Goal: Information Seeking & Learning: Learn about a topic

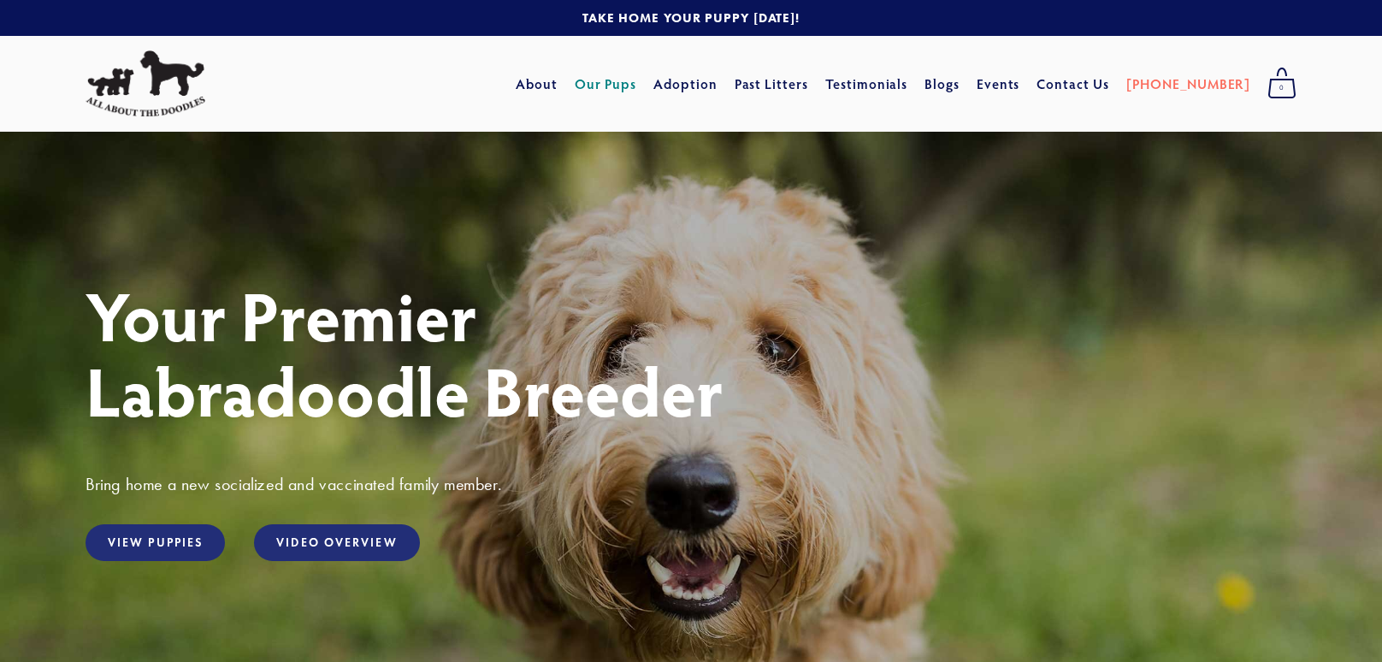
click at [637, 88] on link "Our Pups" at bounding box center [605, 83] width 62 height 31
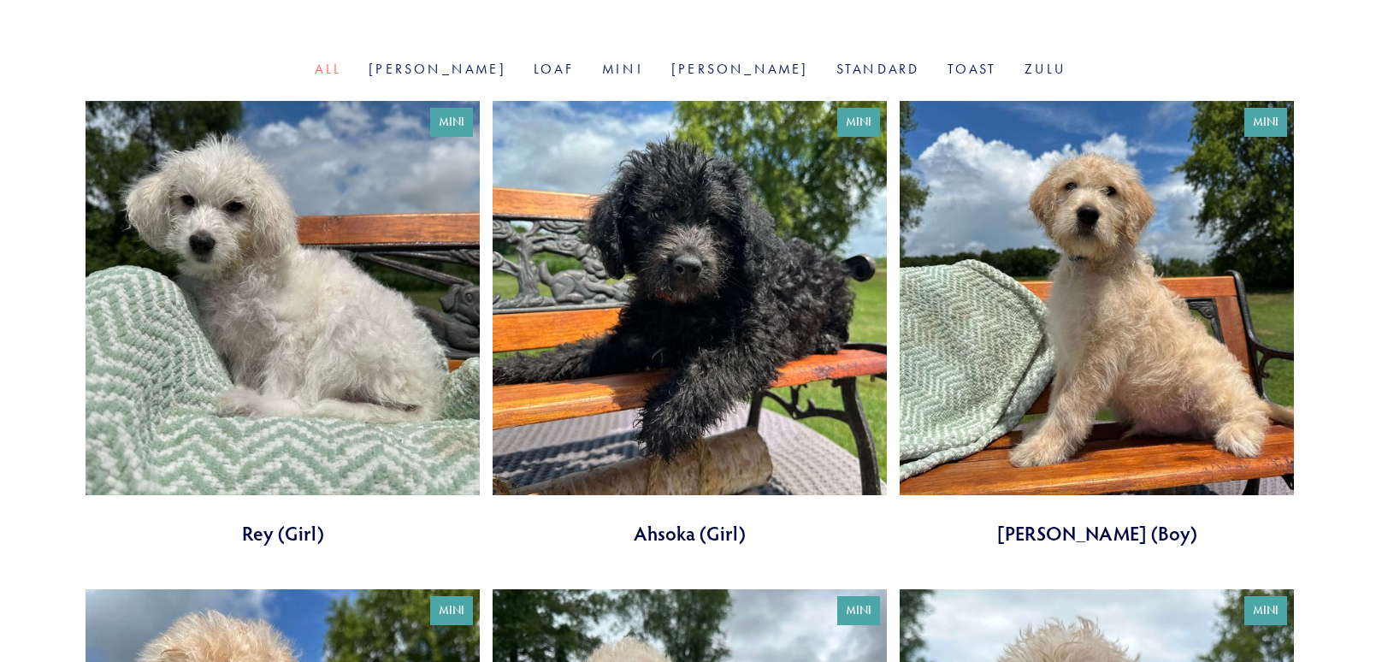
scroll to position [569, 0]
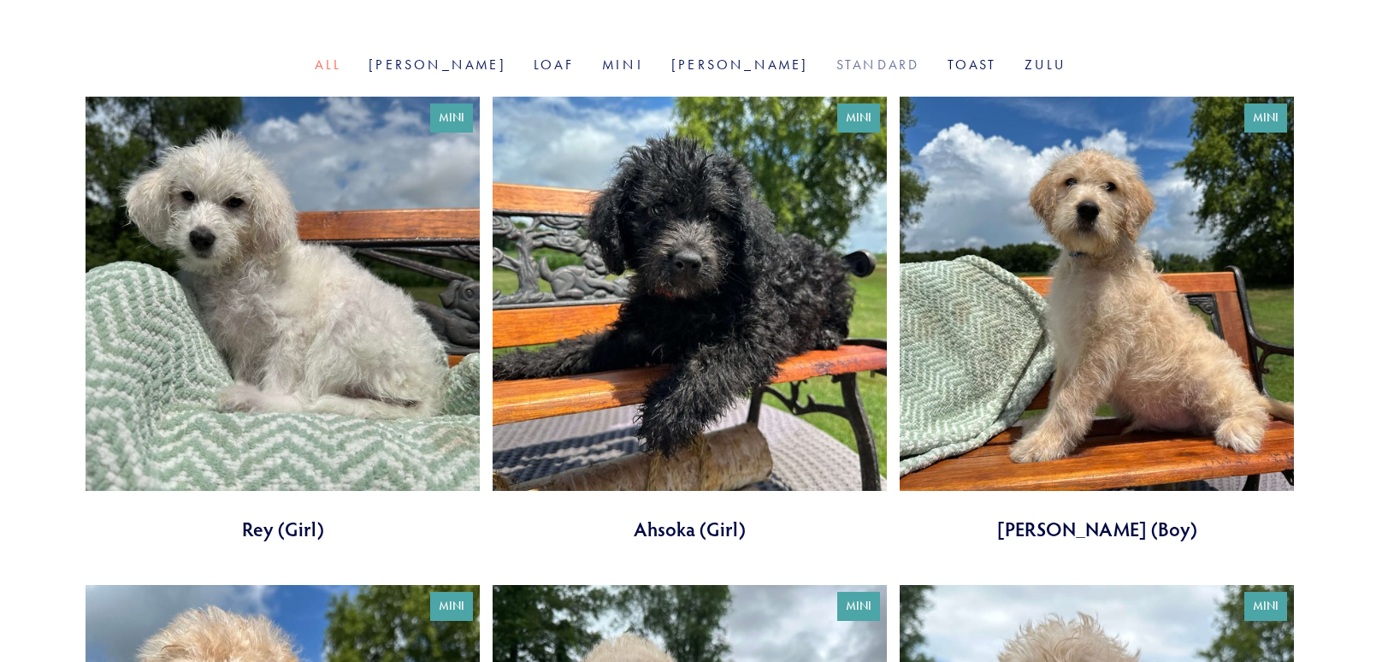
click at [836, 67] on link "Standard" at bounding box center [878, 64] width 84 height 16
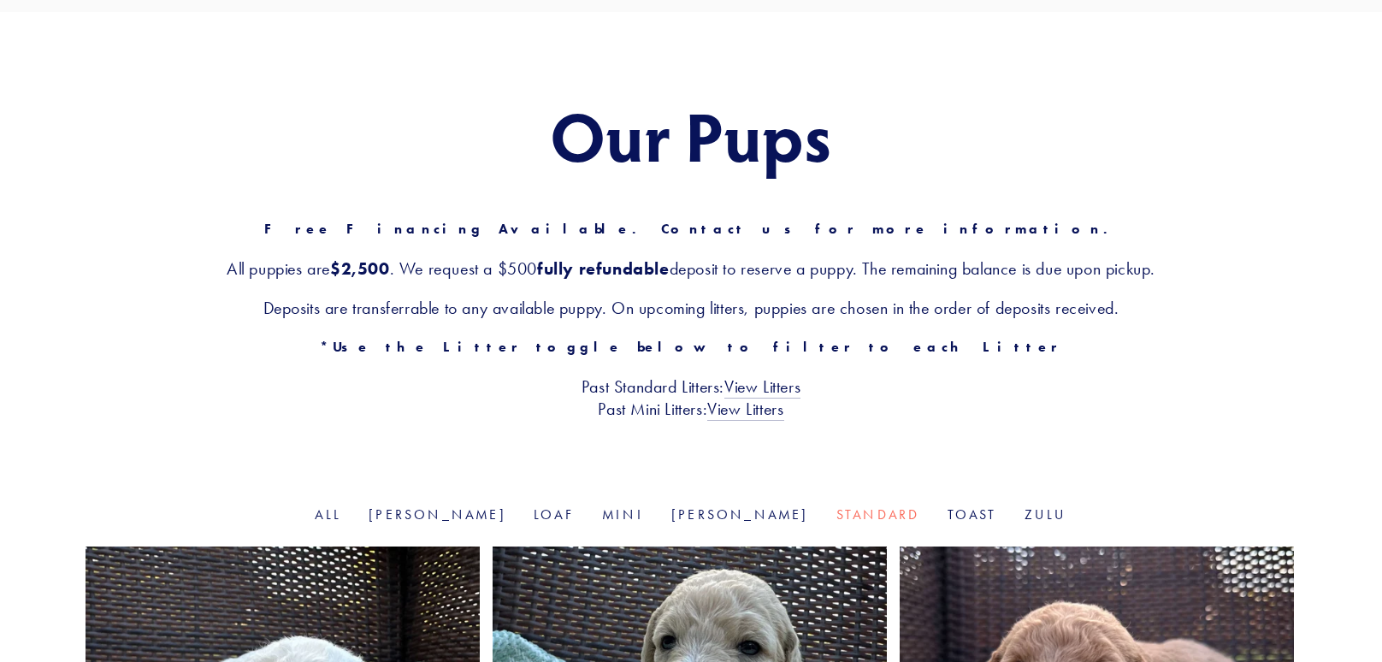
scroll to position [126, 0]
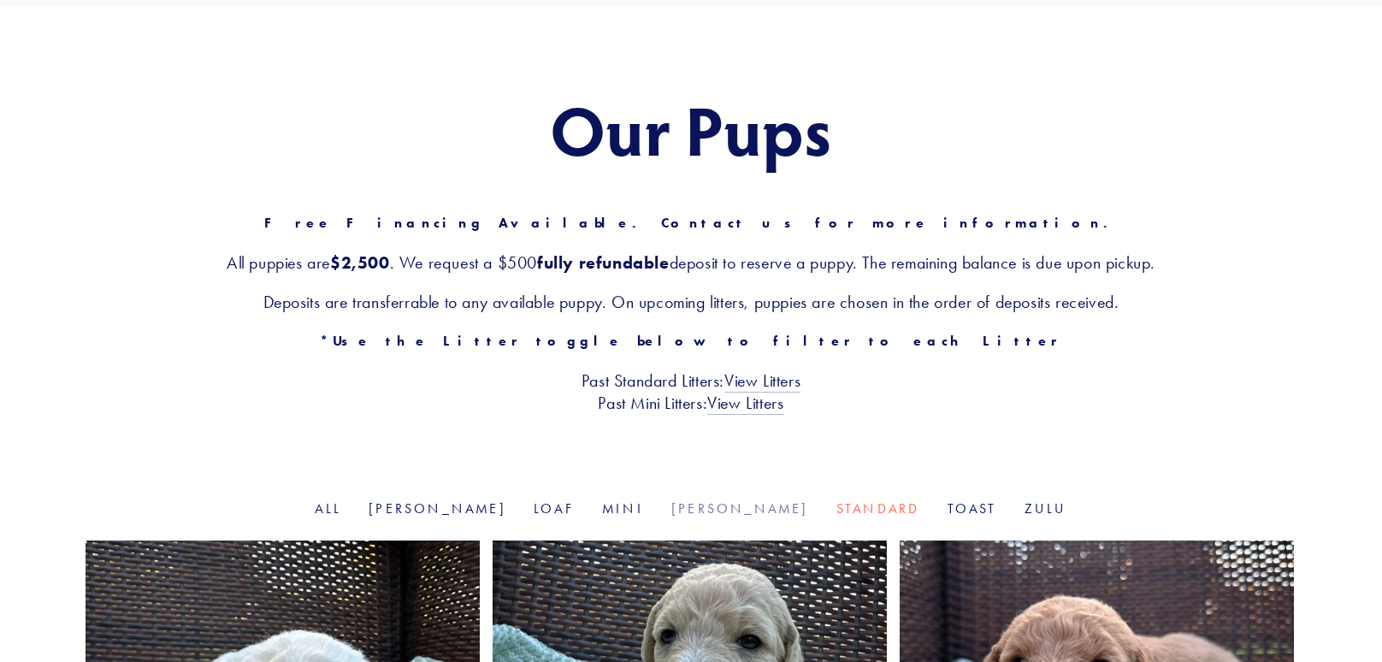
click at [698, 506] on link "[PERSON_NAME]" at bounding box center [740, 508] width 138 height 16
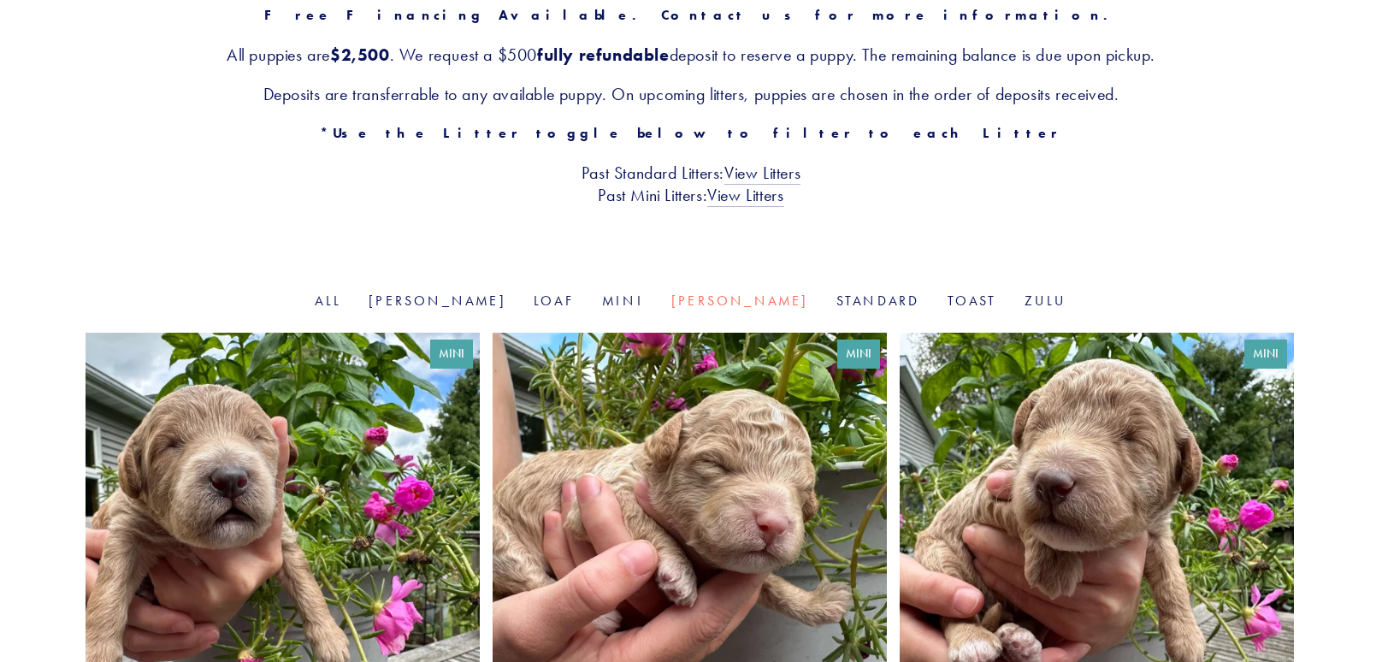
scroll to position [330, 0]
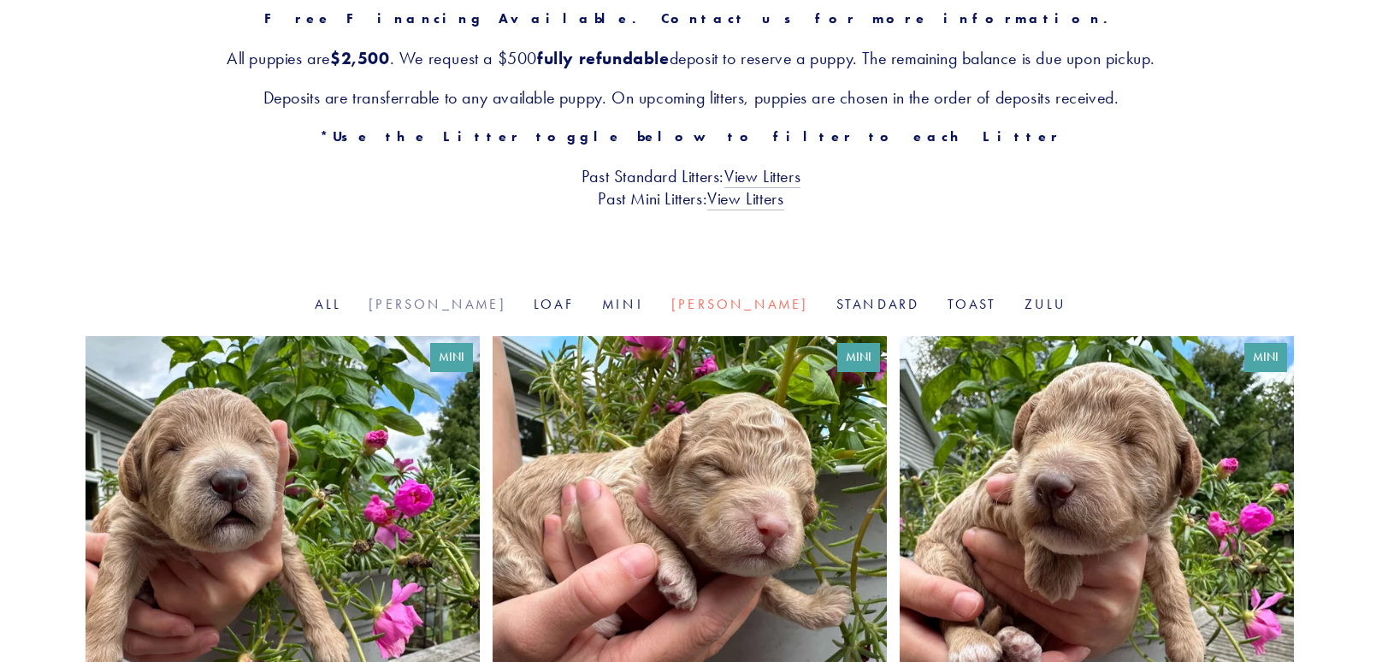
click at [492, 309] on link "[PERSON_NAME]" at bounding box center [437, 304] width 138 height 16
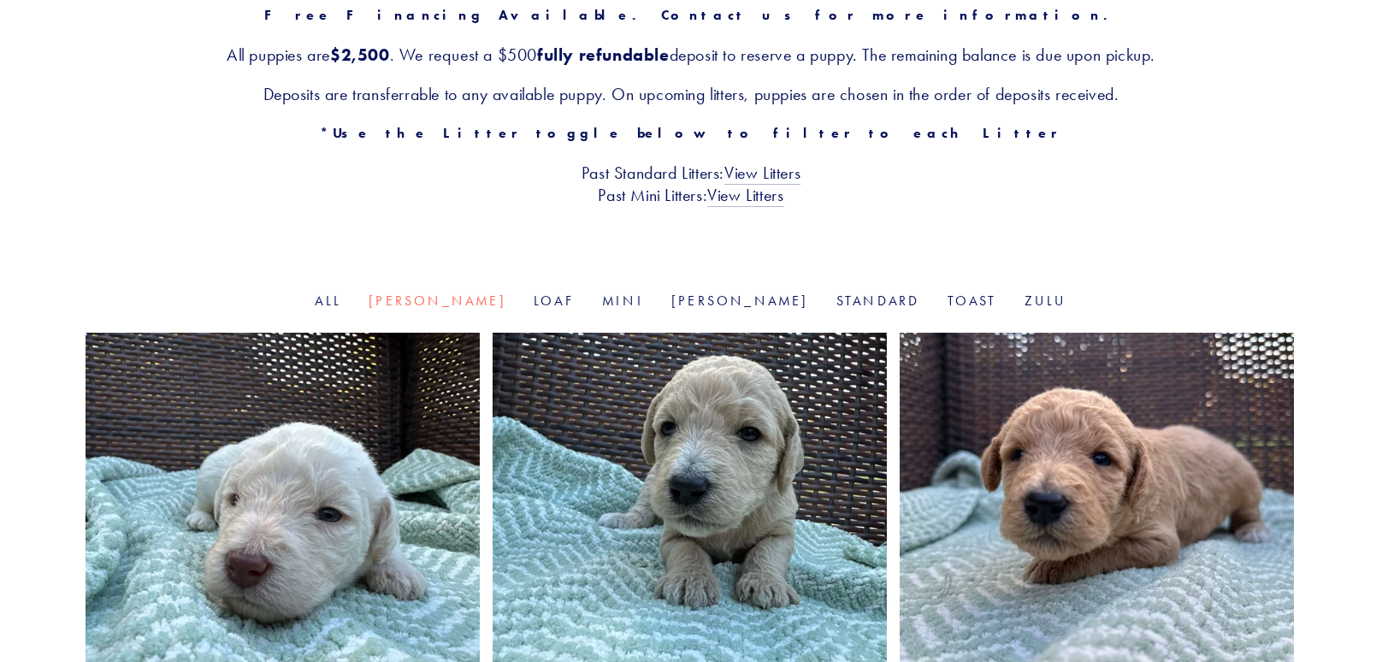
scroll to position [330, 0]
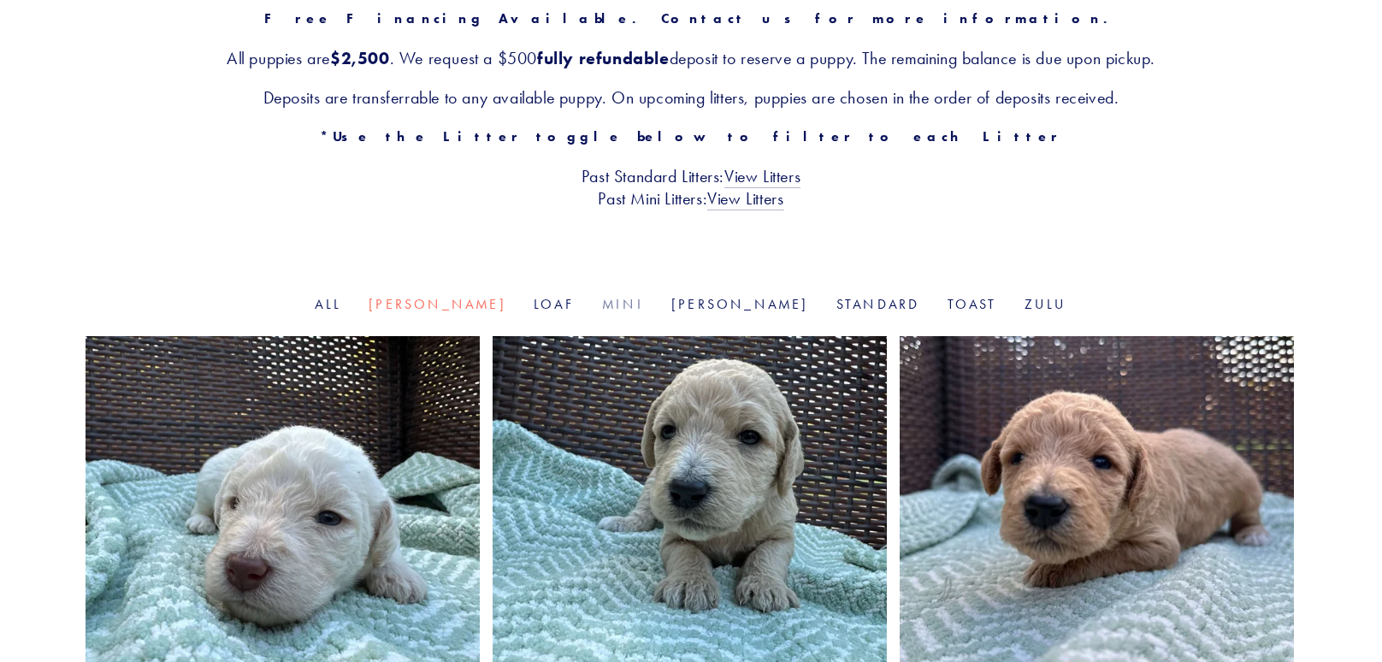
click at [621, 303] on link "Mini" at bounding box center [623, 304] width 42 height 16
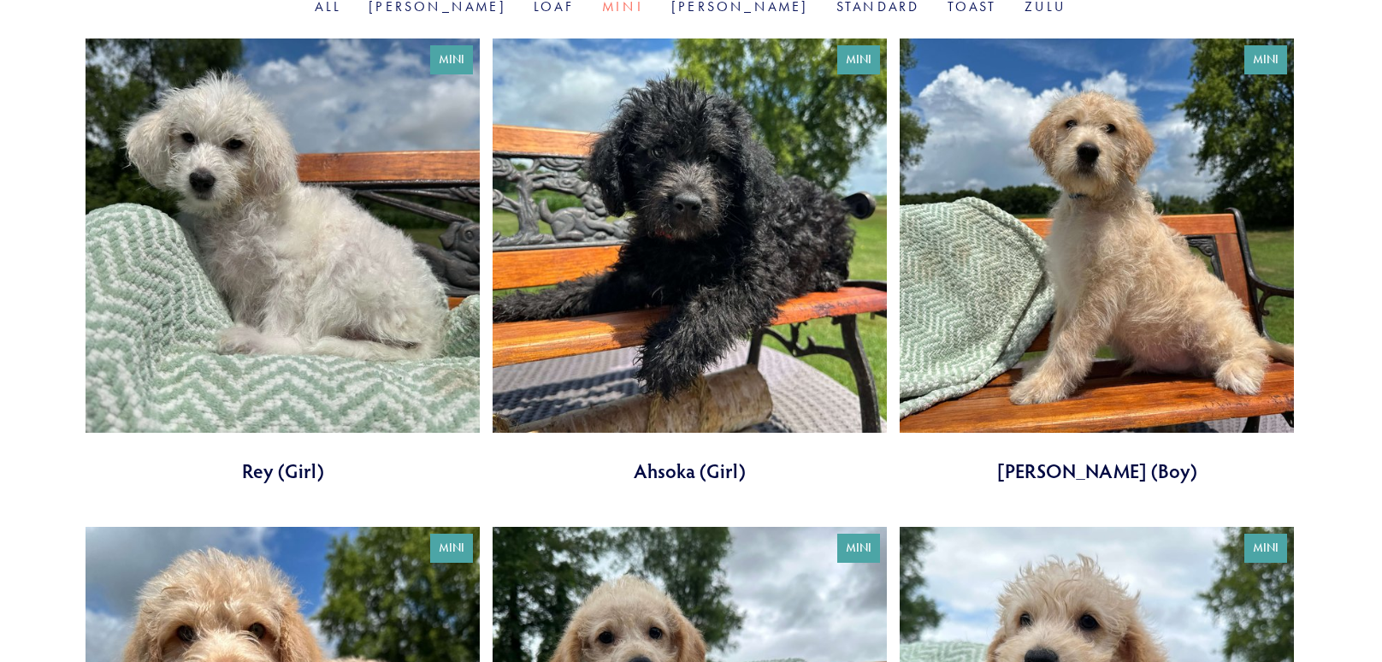
scroll to position [626, 0]
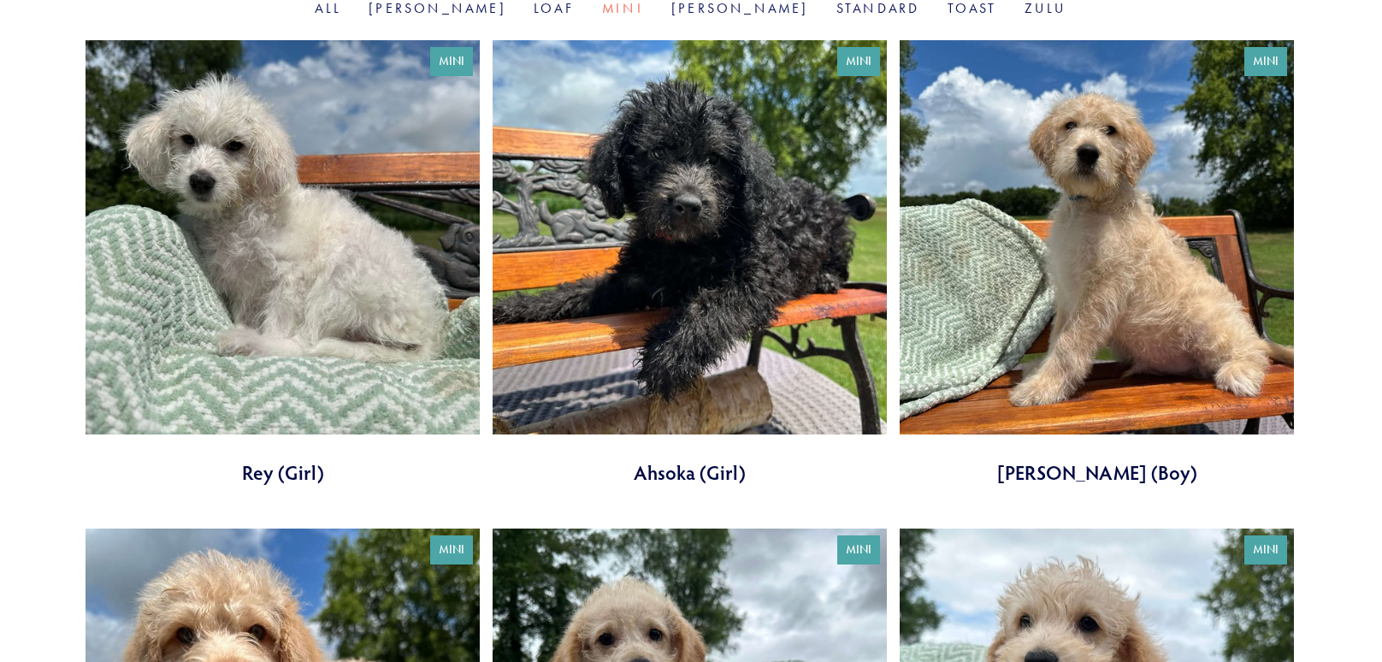
click at [1074, 302] on link at bounding box center [1096, 262] width 394 height 445
click at [632, 306] on link at bounding box center [689, 262] width 394 height 445
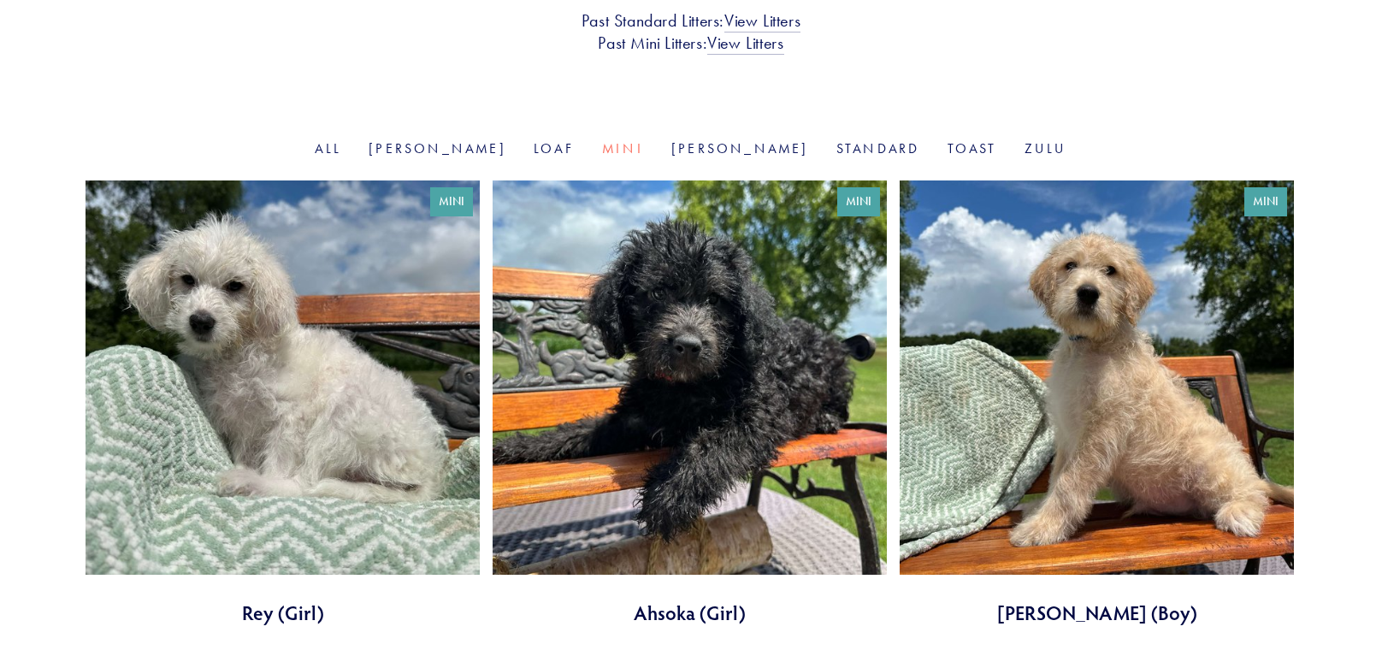
scroll to position [484, 0]
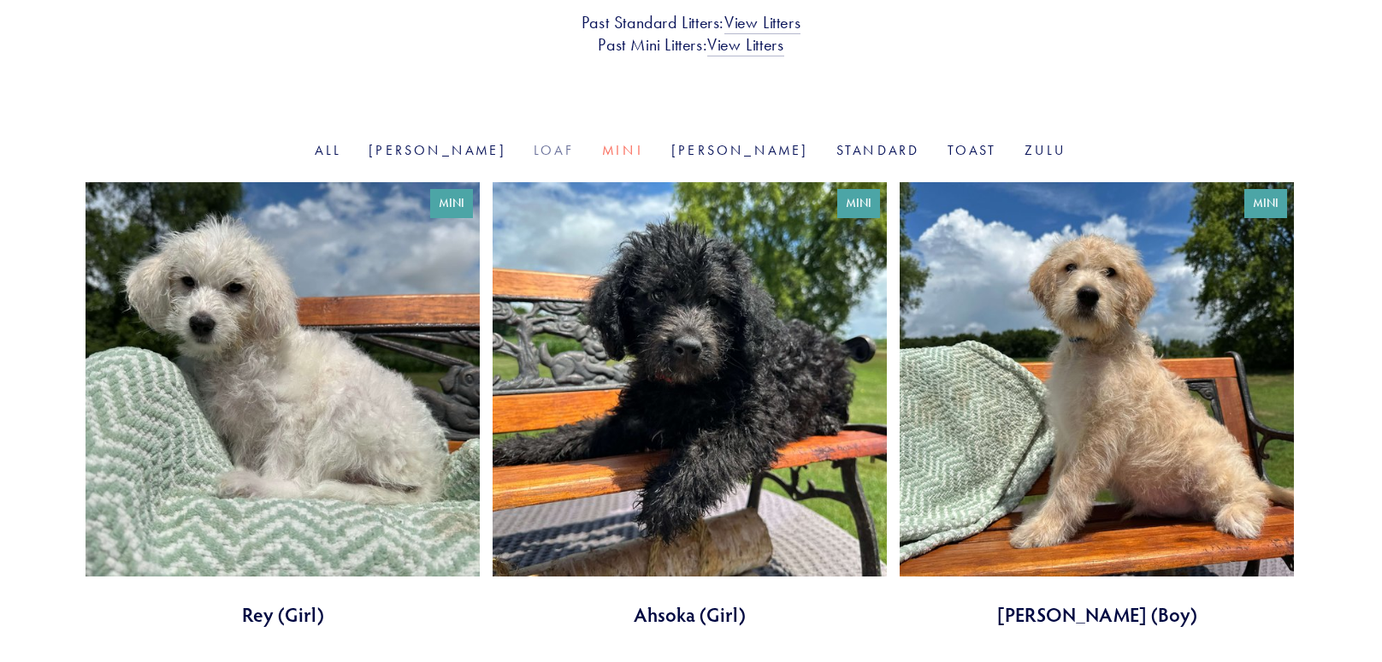
click at [572, 156] on link "Loaf" at bounding box center [553, 150] width 41 height 16
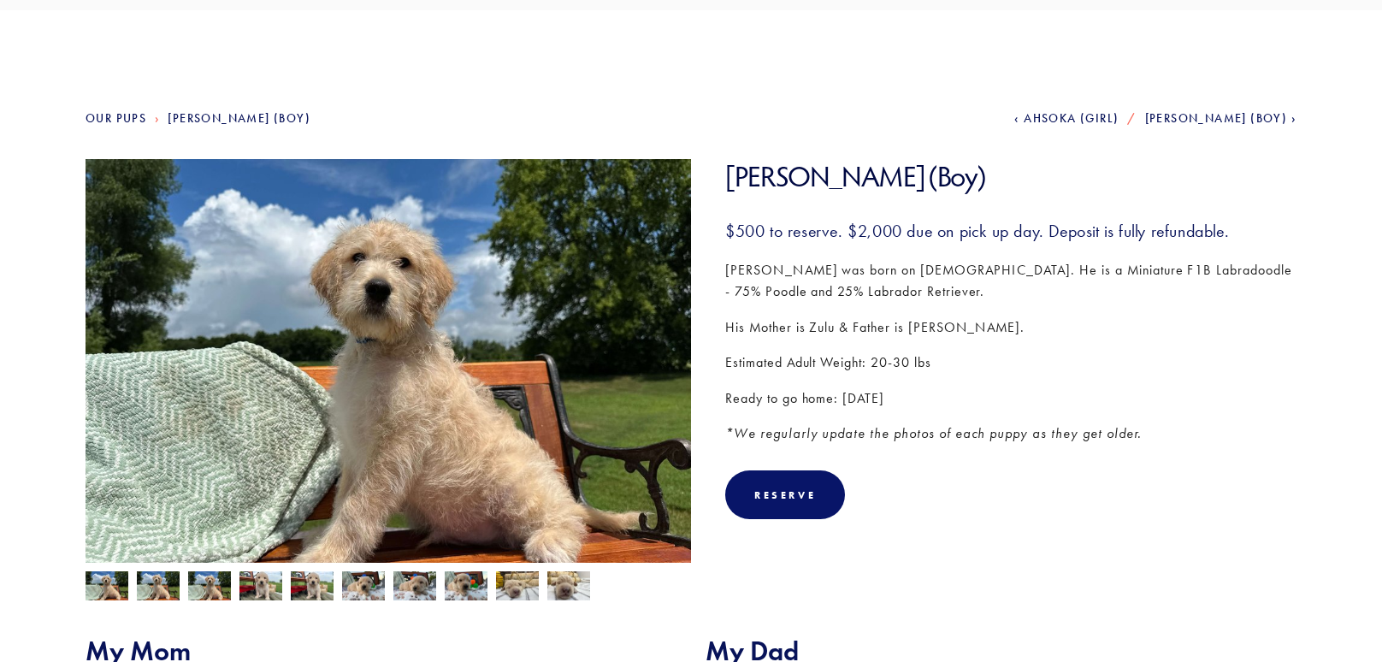
scroll to position [116, 0]
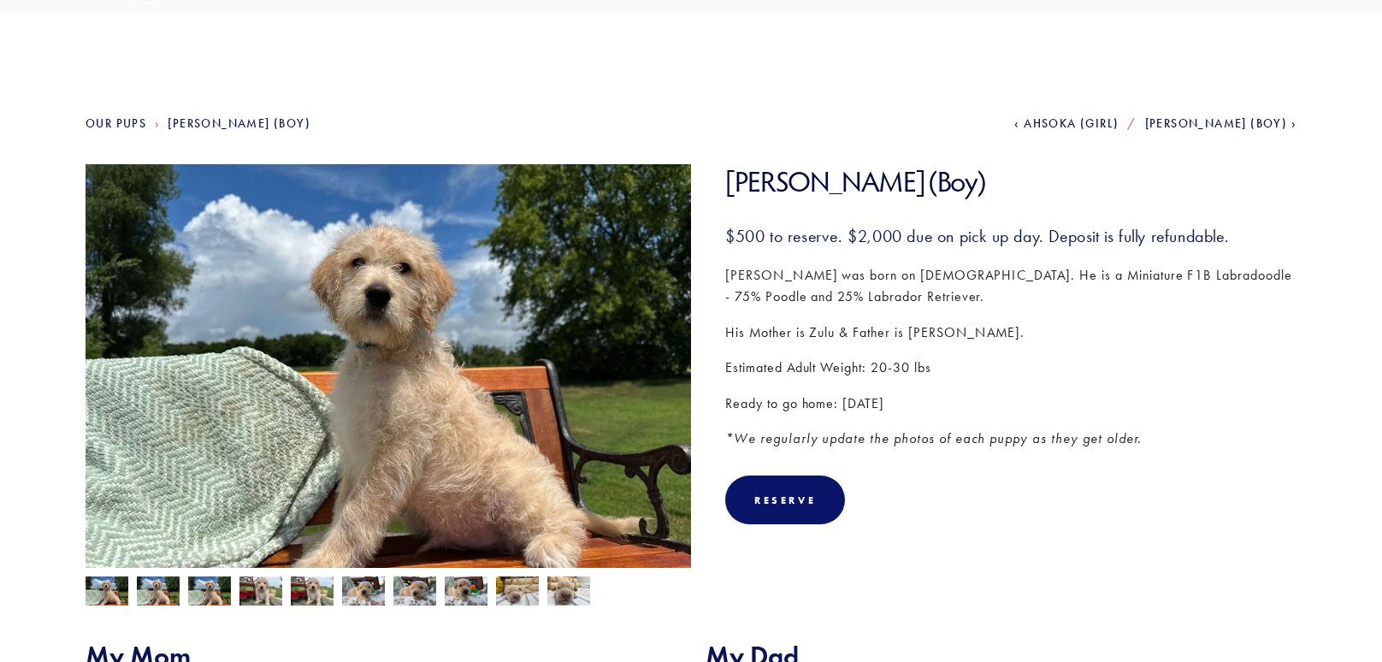
click at [457, 596] on img at bounding box center [466, 590] width 43 height 32
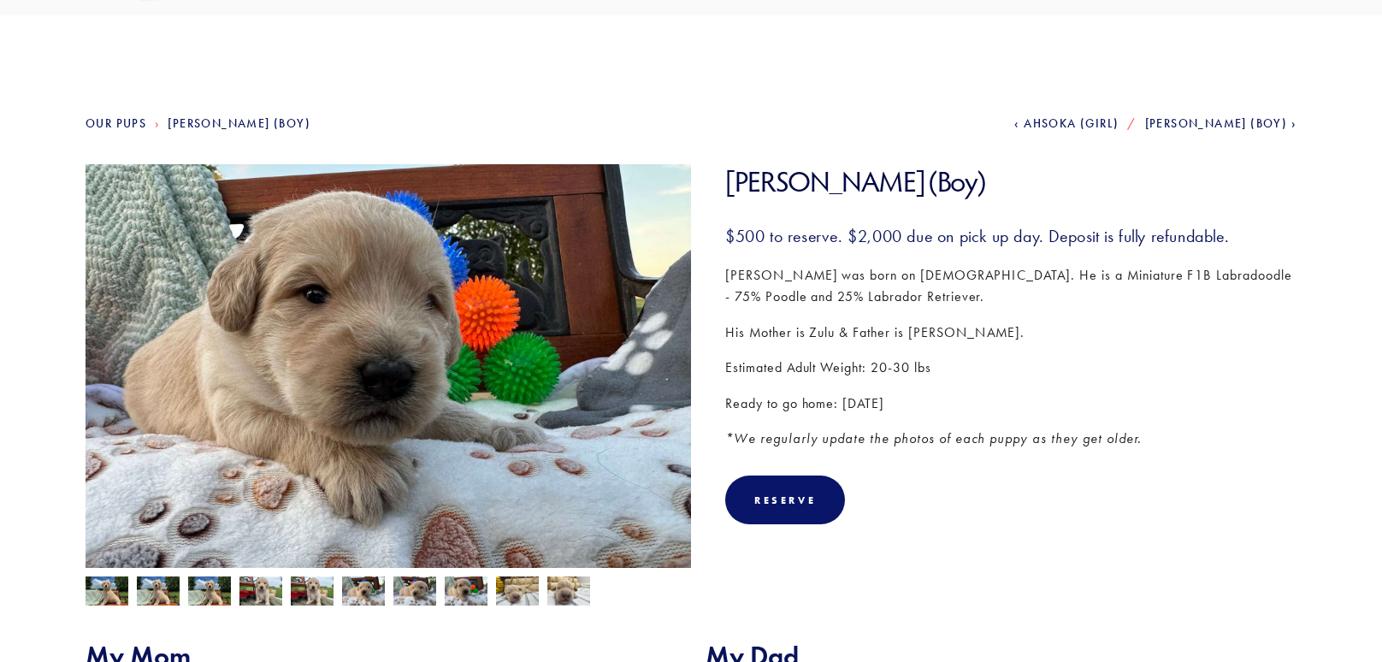
click at [528, 596] on img at bounding box center [517, 590] width 43 height 32
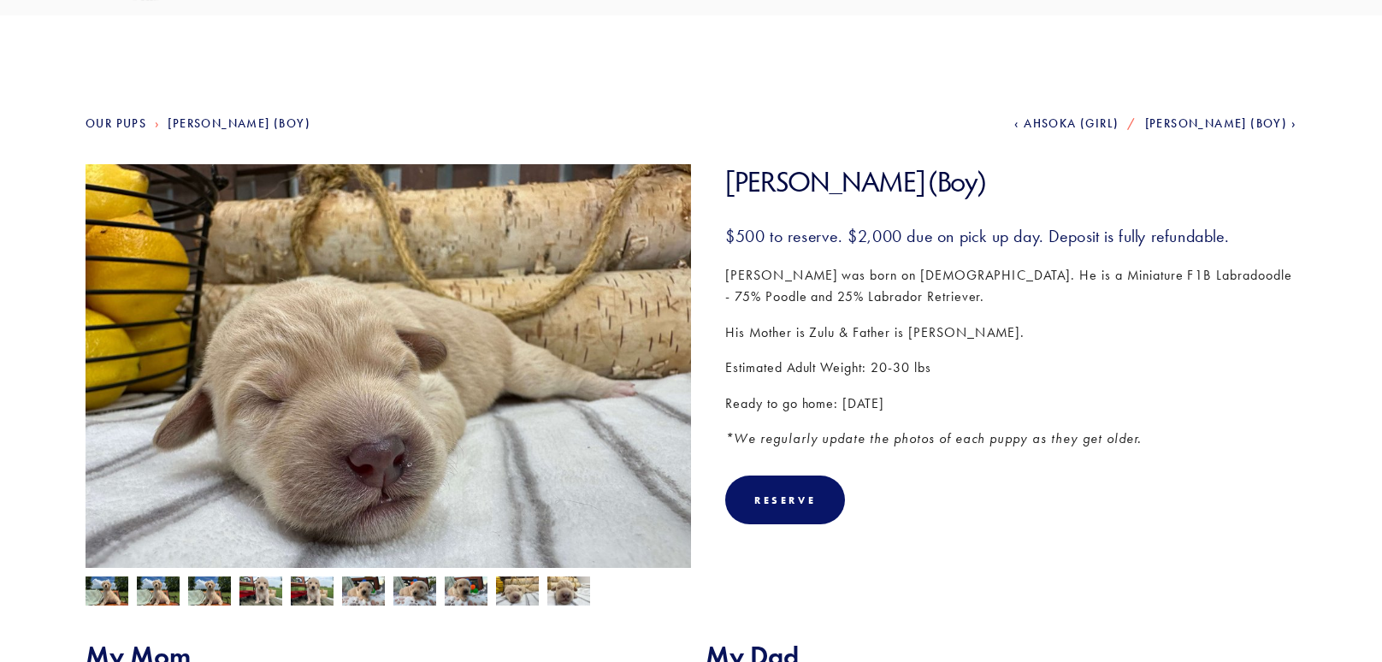
click at [562, 597] on img at bounding box center [568, 590] width 43 height 32
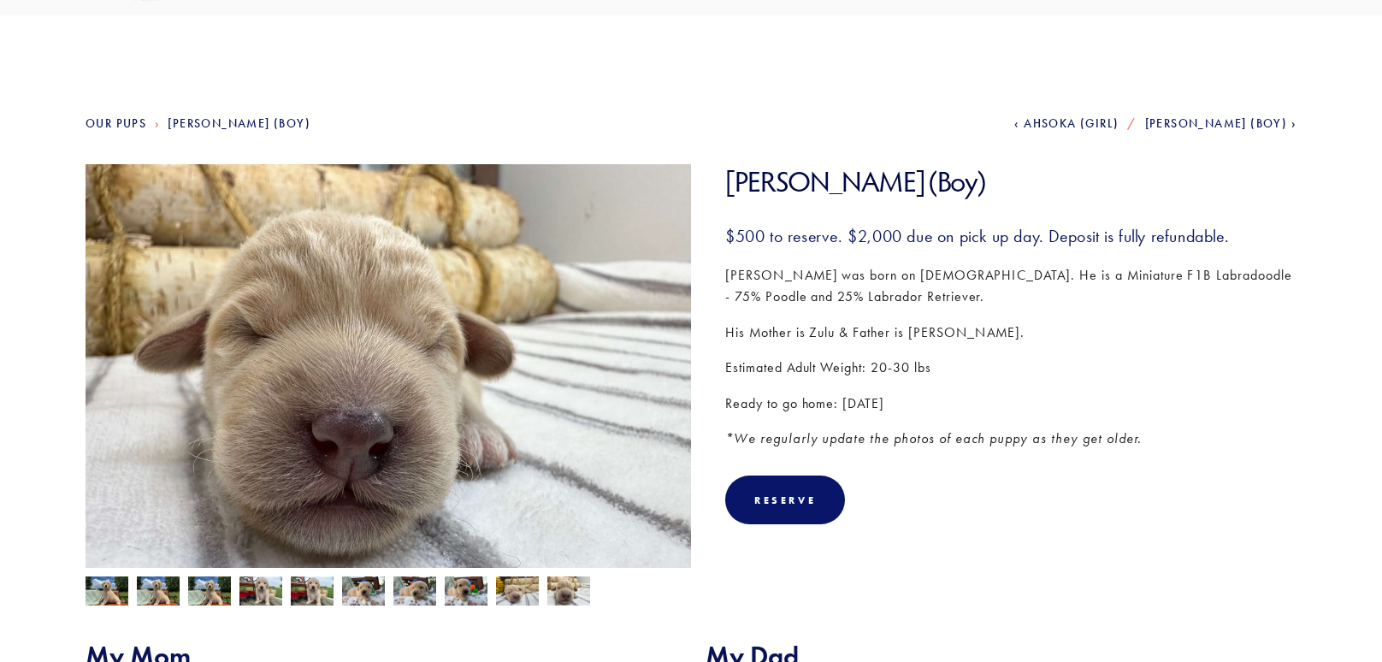
click at [93, 592] on img at bounding box center [106, 592] width 43 height 32
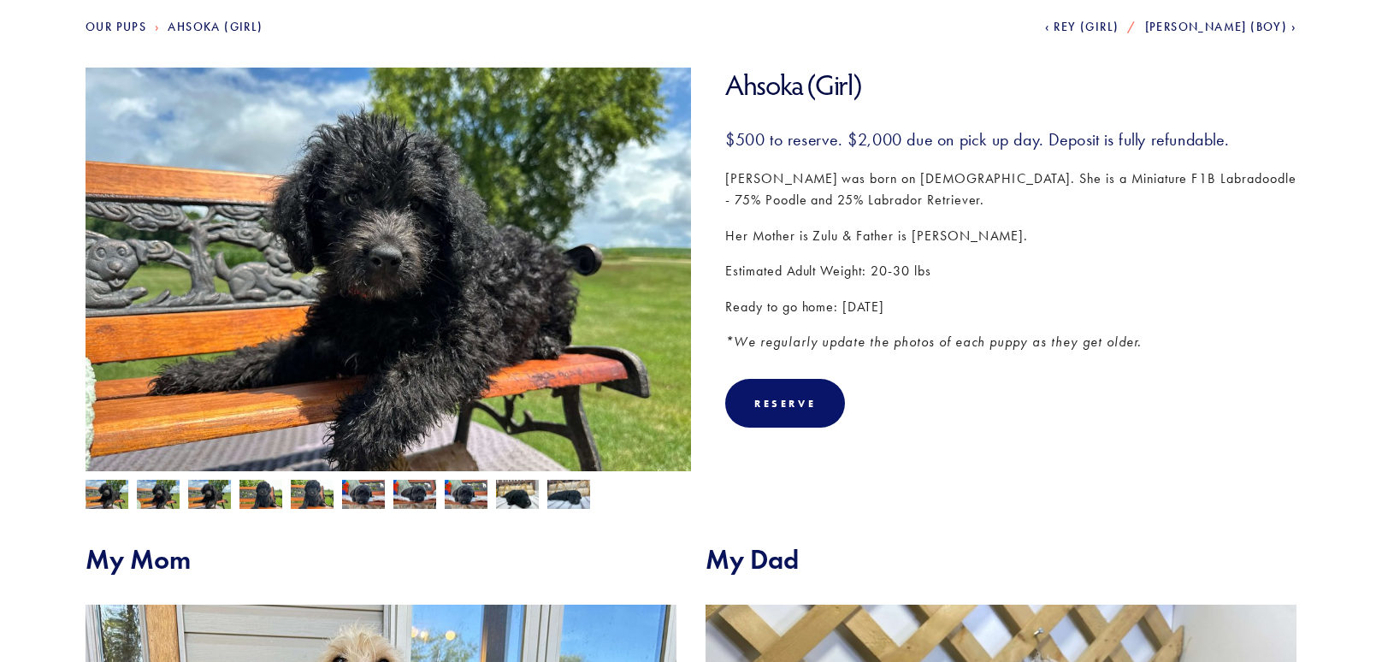
scroll to position [209, 0]
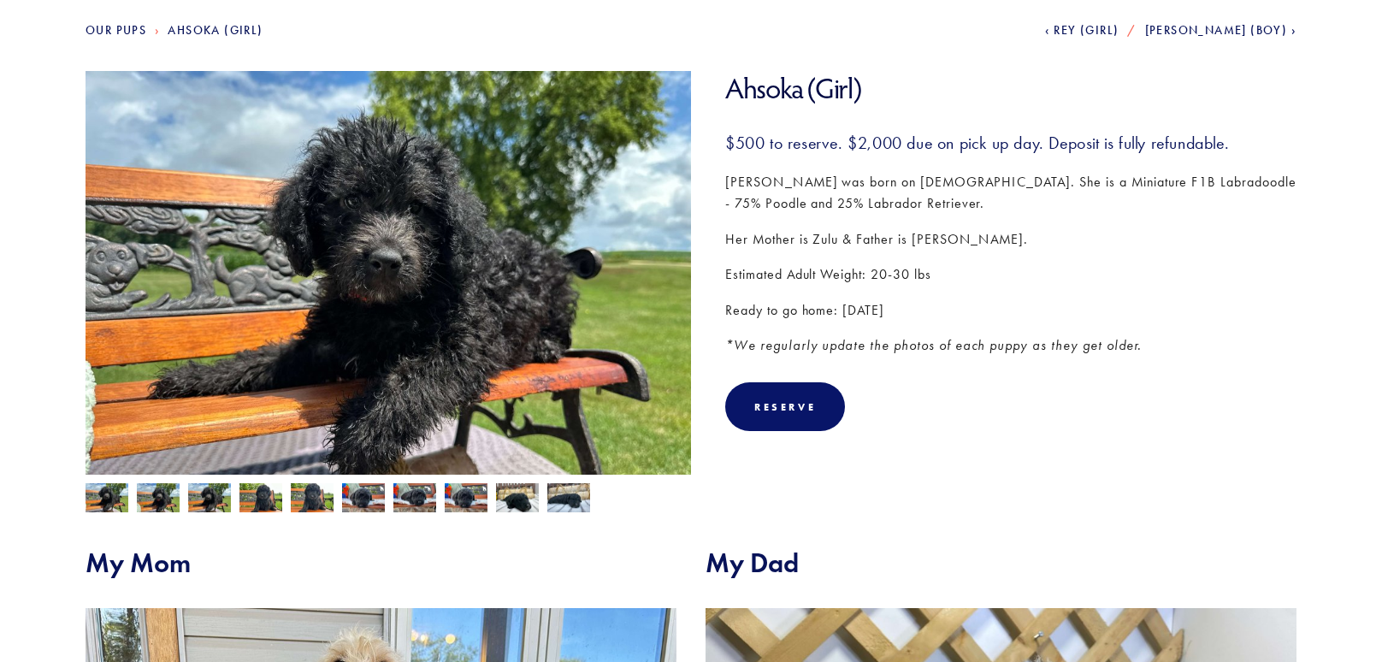
click at [510, 498] on img at bounding box center [517, 497] width 43 height 32
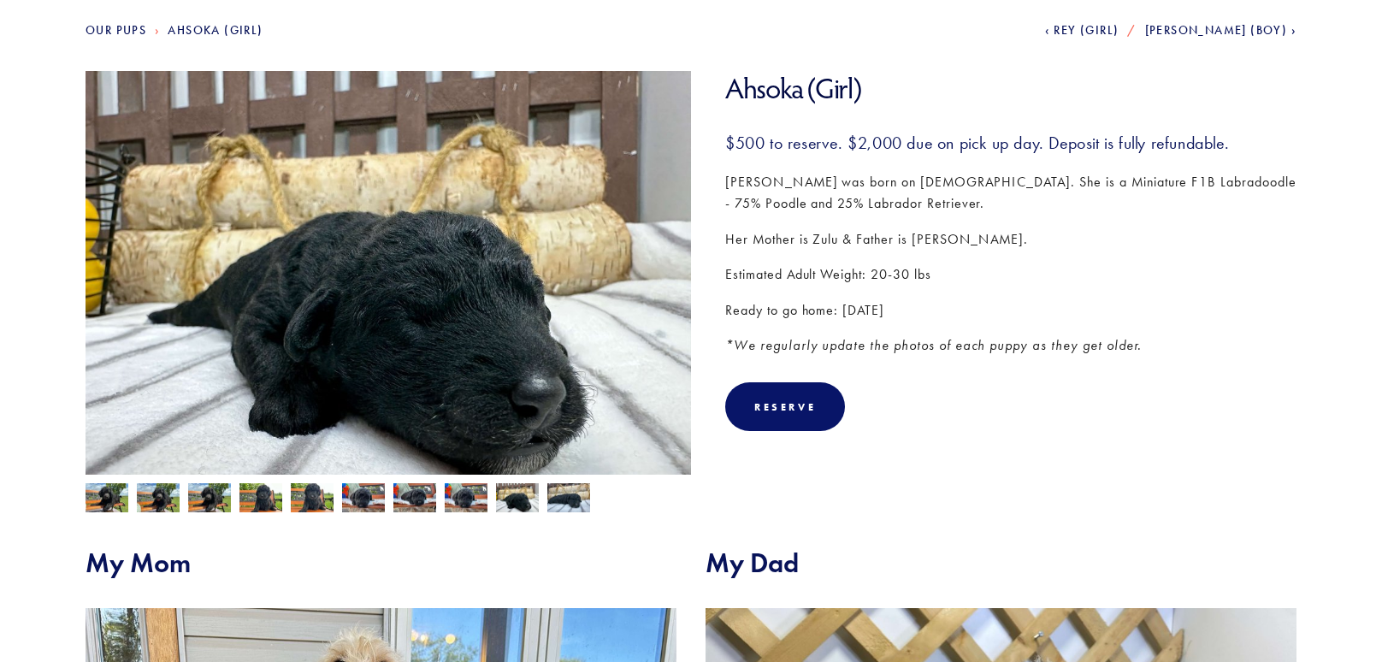
click at [575, 502] on img at bounding box center [568, 497] width 43 height 32
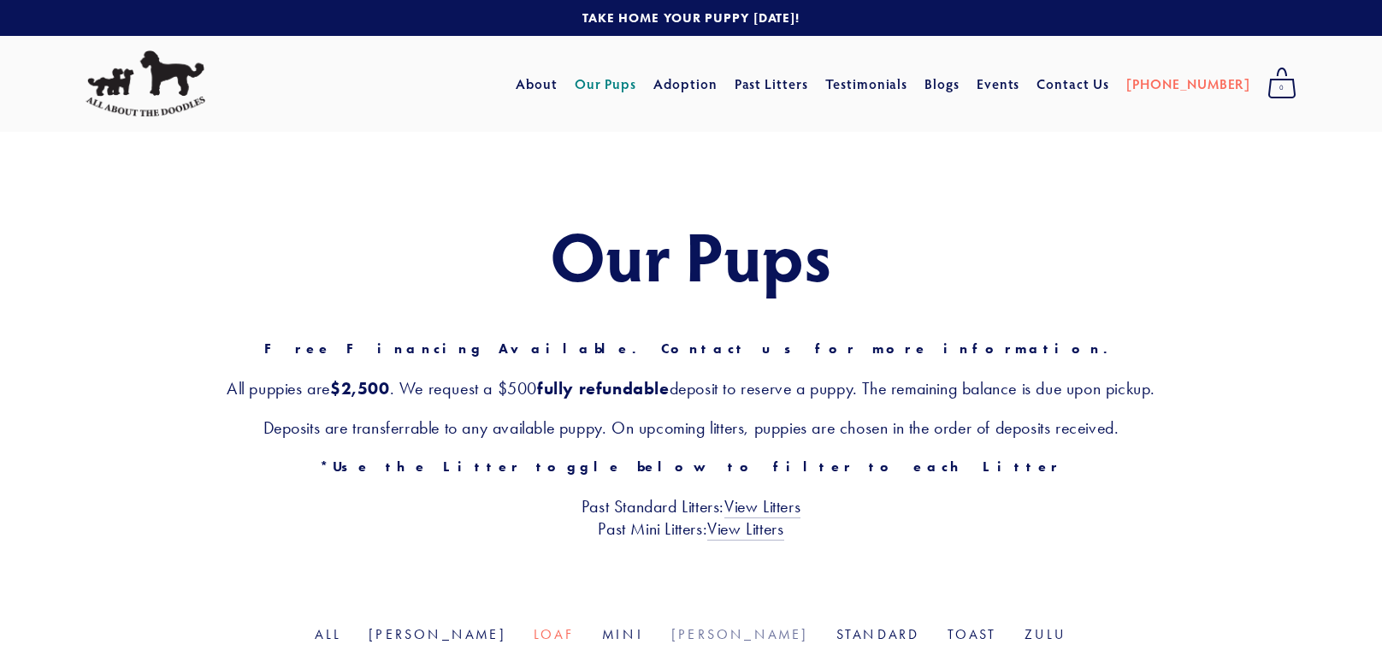
click at [709, 628] on link "[PERSON_NAME]" at bounding box center [740, 634] width 138 height 16
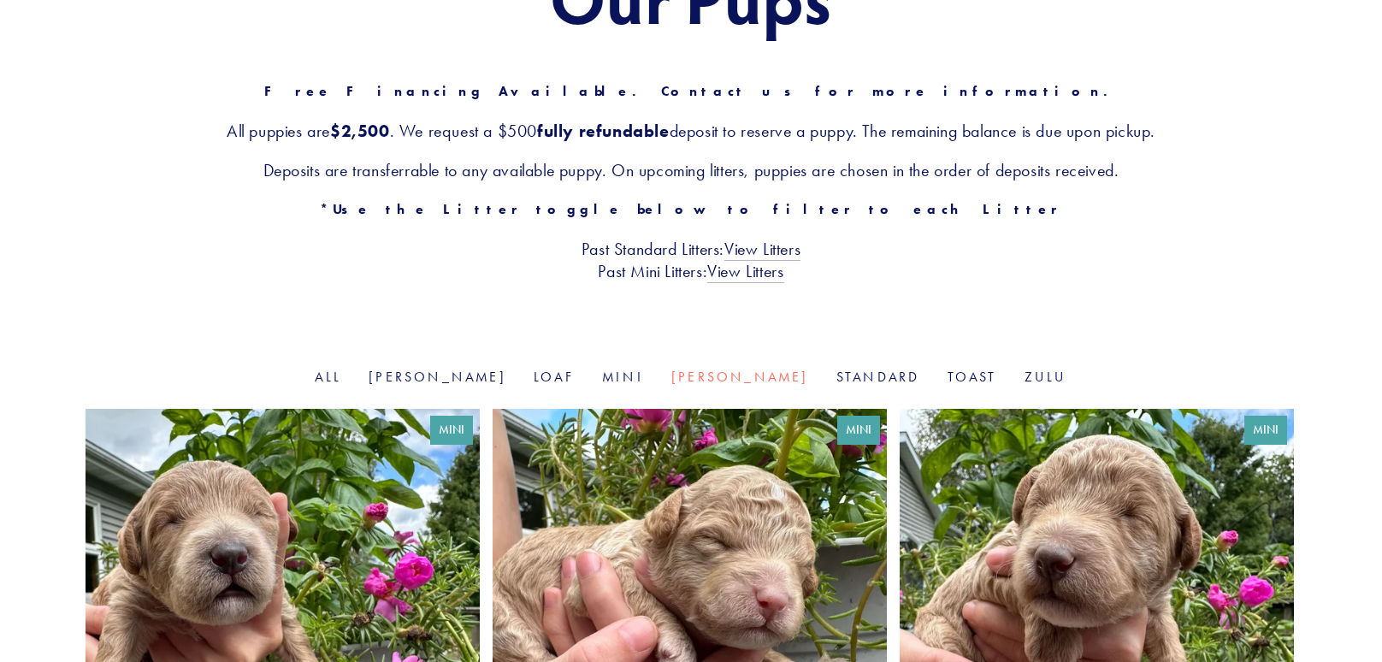
scroll to position [259, 0]
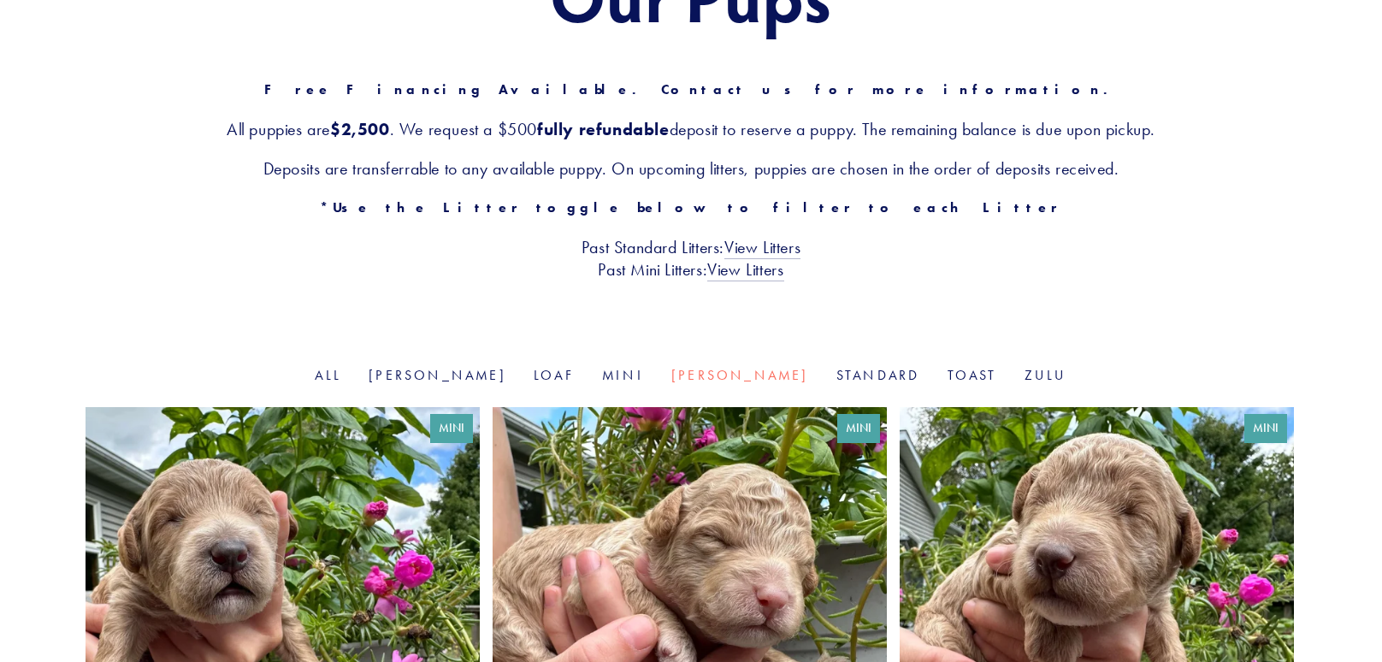
click at [947, 383] on li "Toast" at bounding box center [972, 376] width 50 height 20
click at [947, 372] on link "Toast" at bounding box center [972, 375] width 50 height 16
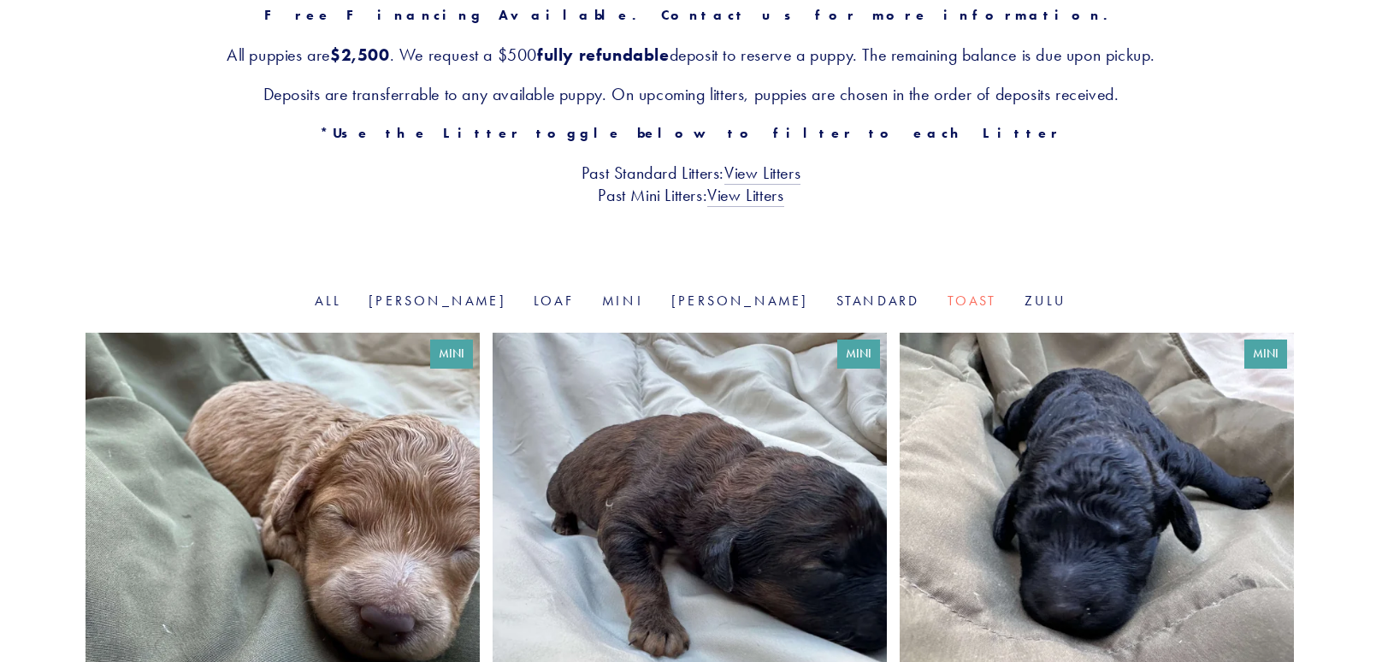
scroll to position [328, 0]
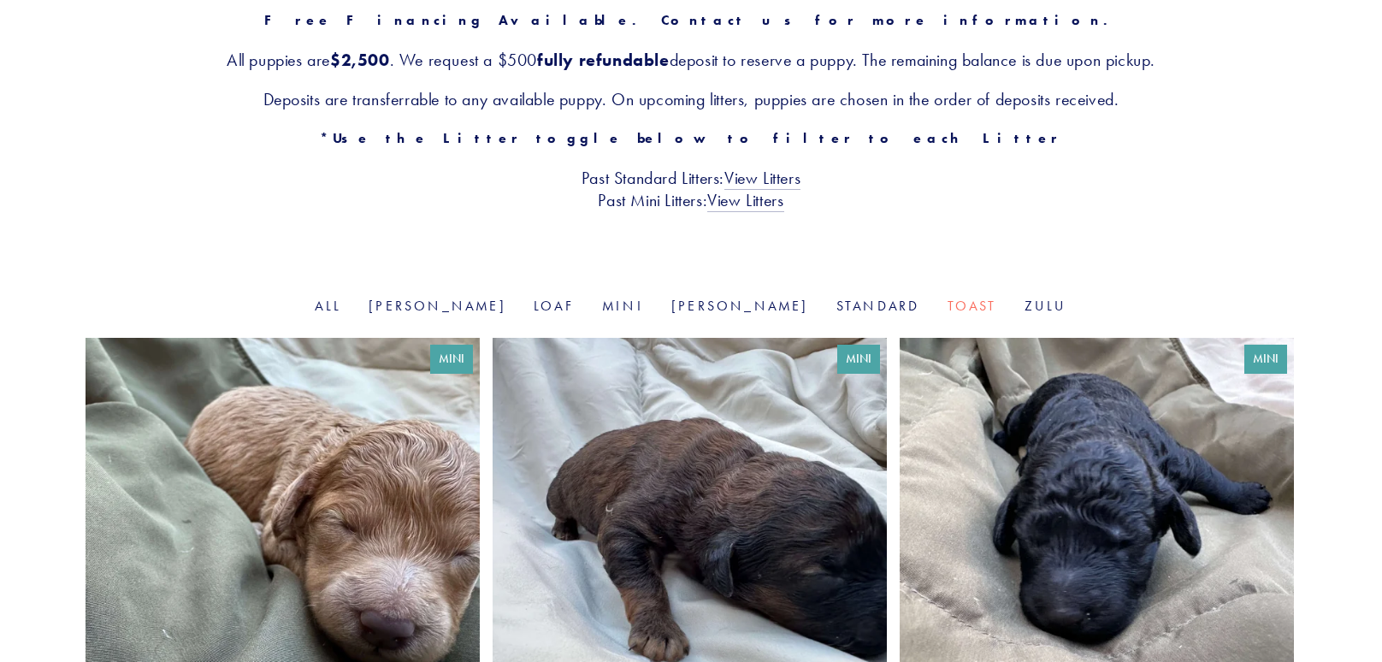
click at [954, 290] on div "Our Pups Free Financing Available. Contact us for more information. All puppies…" at bounding box center [691, 49] width 1382 height 493
click at [1024, 310] on link "Zulu" at bounding box center [1045, 306] width 43 height 16
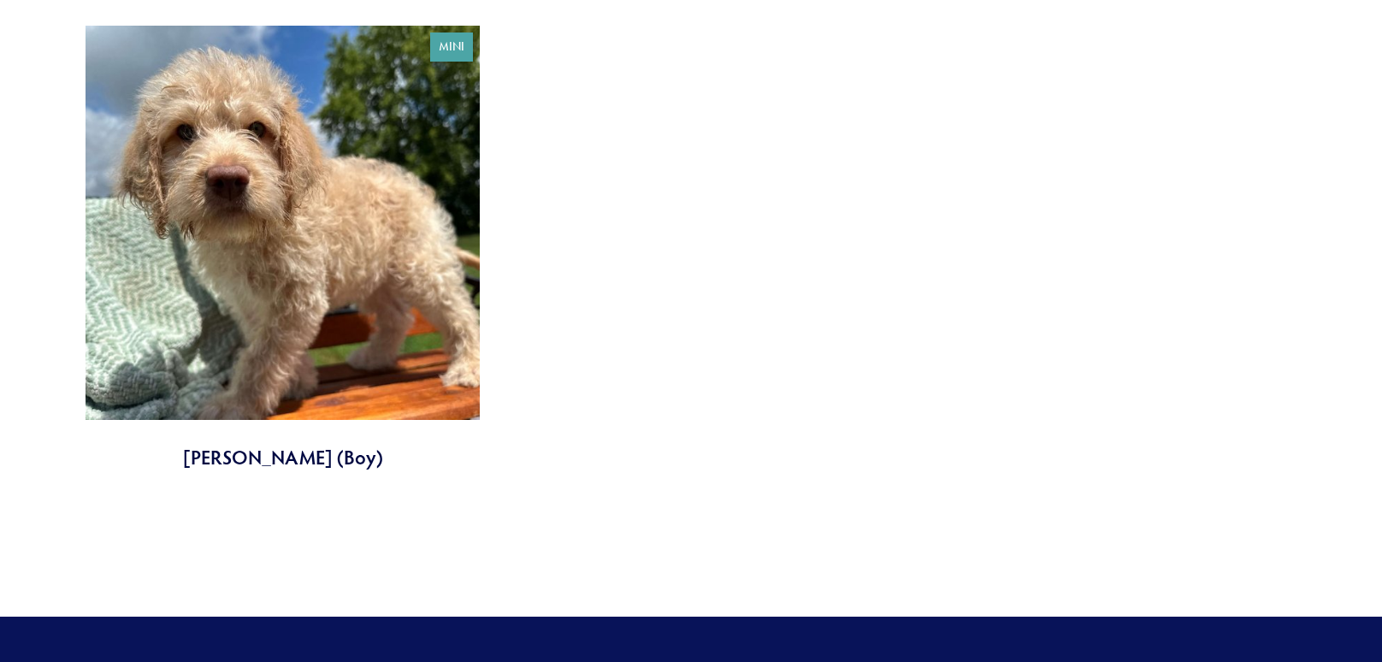
scroll to position [1139, 0]
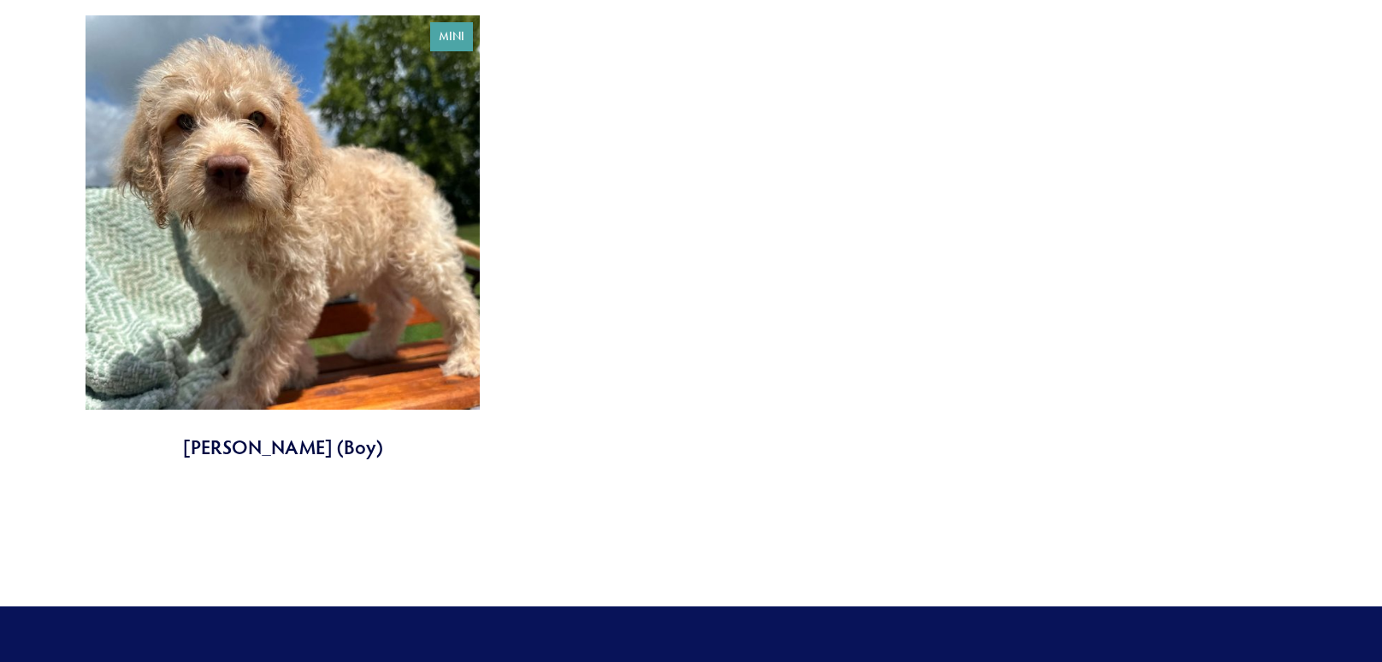
click at [350, 231] on link at bounding box center [282, 237] width 394 height 445
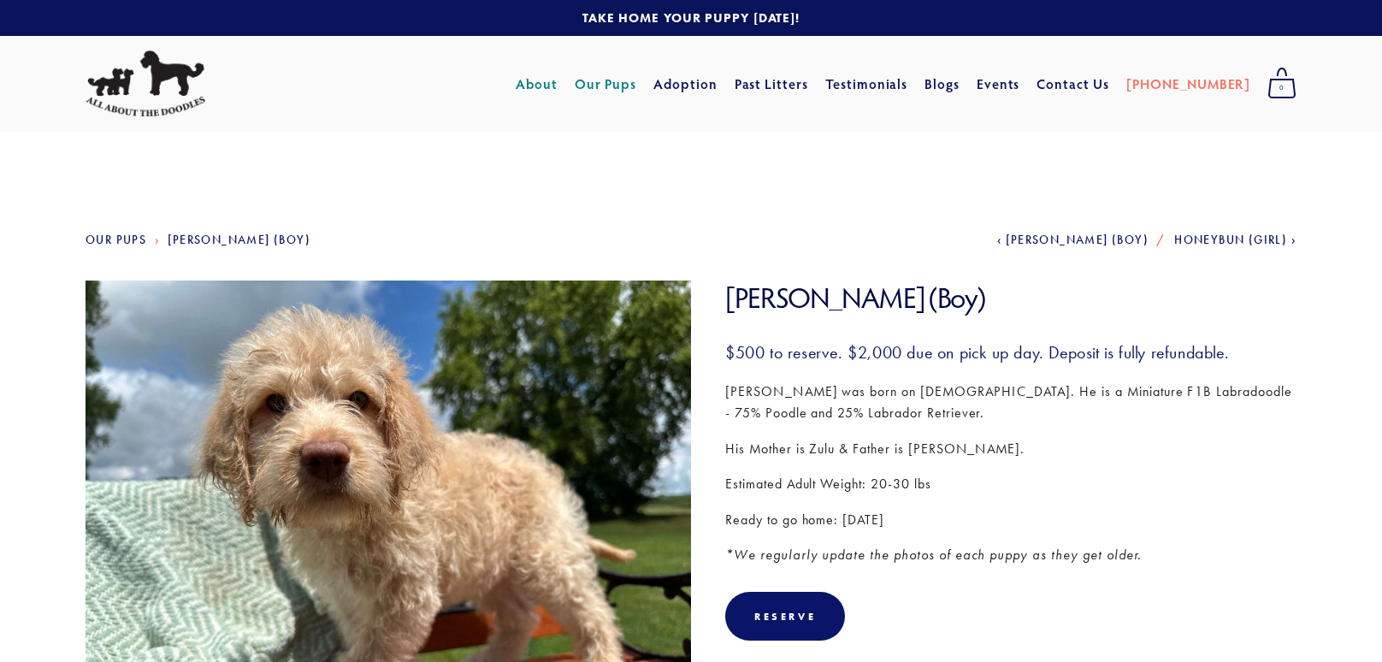
click at [557, 90] on link "About" at bounding box center [537, 83] width 42 height 31
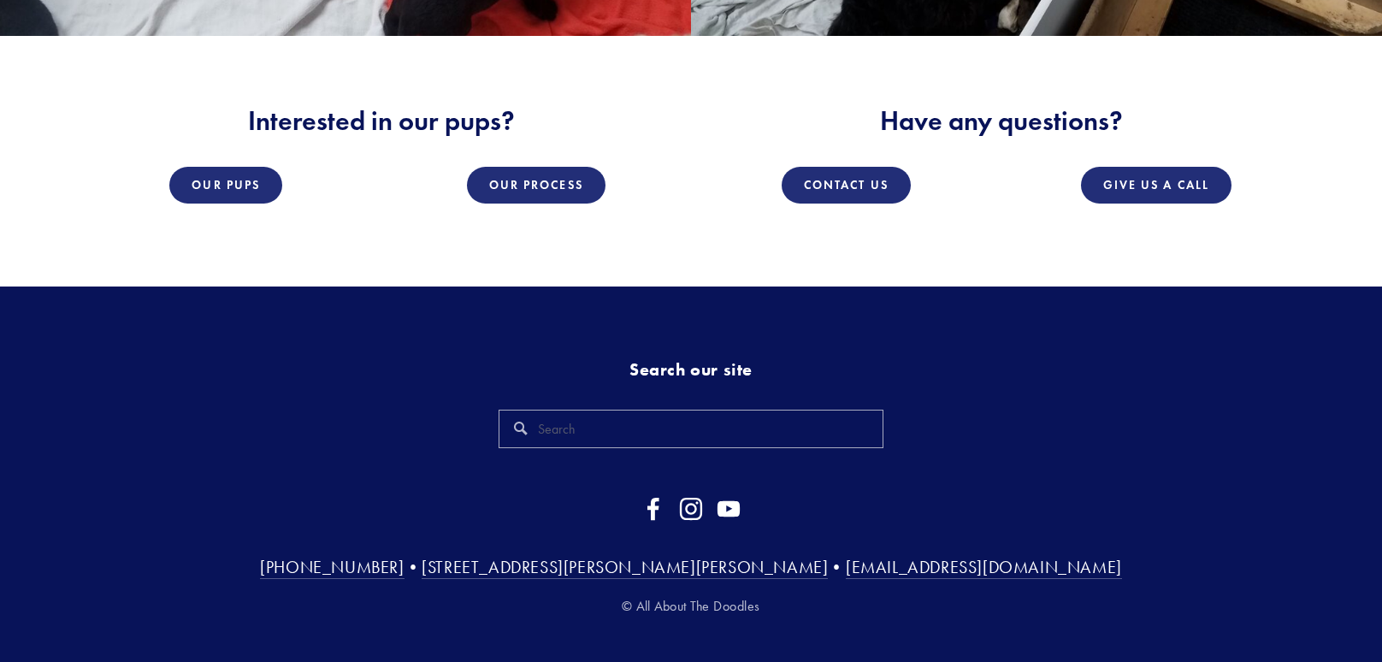
scroll to position [2804, 0]
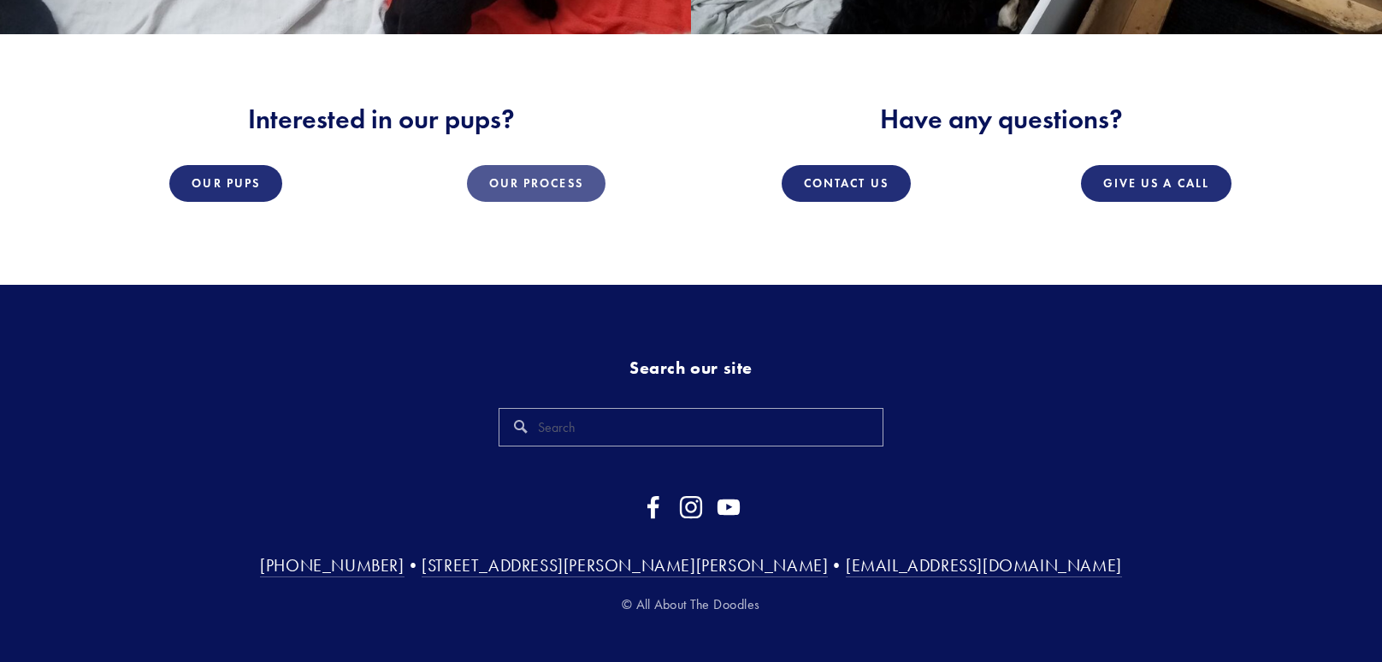
click at [586, 198] on link "Our Process" at bounding box center [536, 183] width 138 height 37
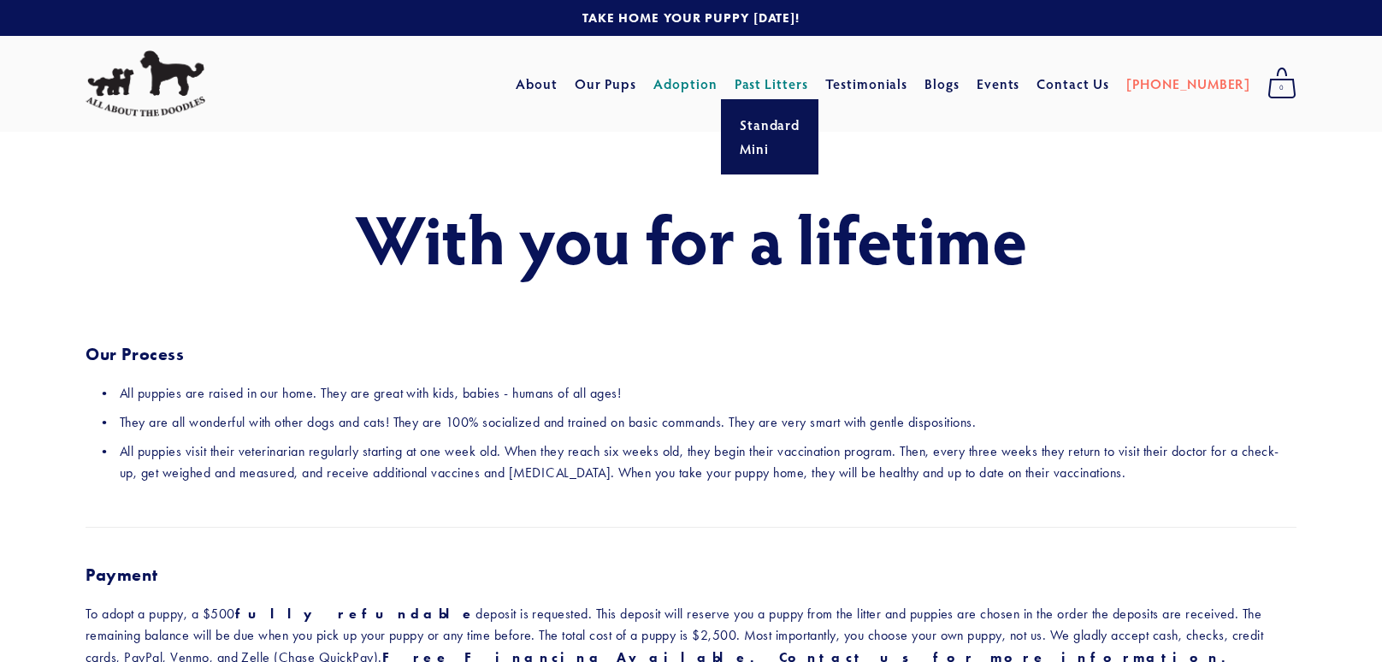
click at [809, 84] on link "Past Litters" at bounding box center [771, 83] width 74 height 18
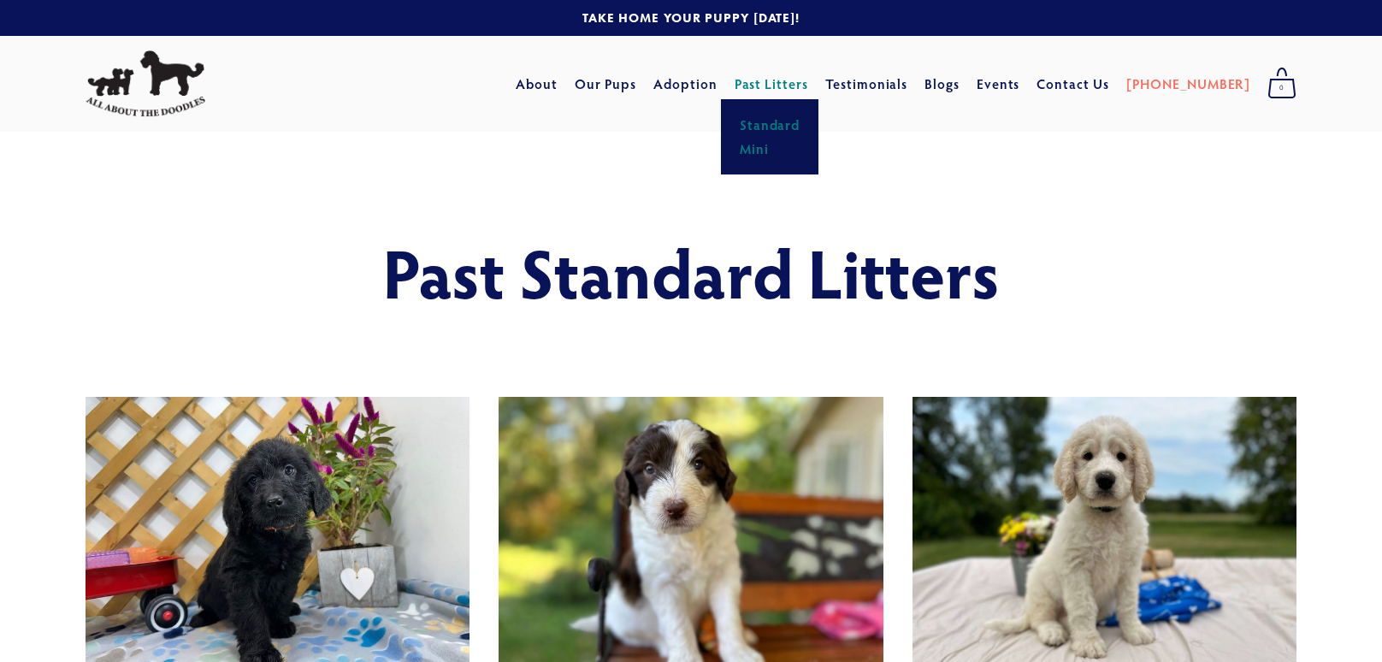
click at [805, 151] on link "Mini" at bounding box center [769, 149] width 71 height 24
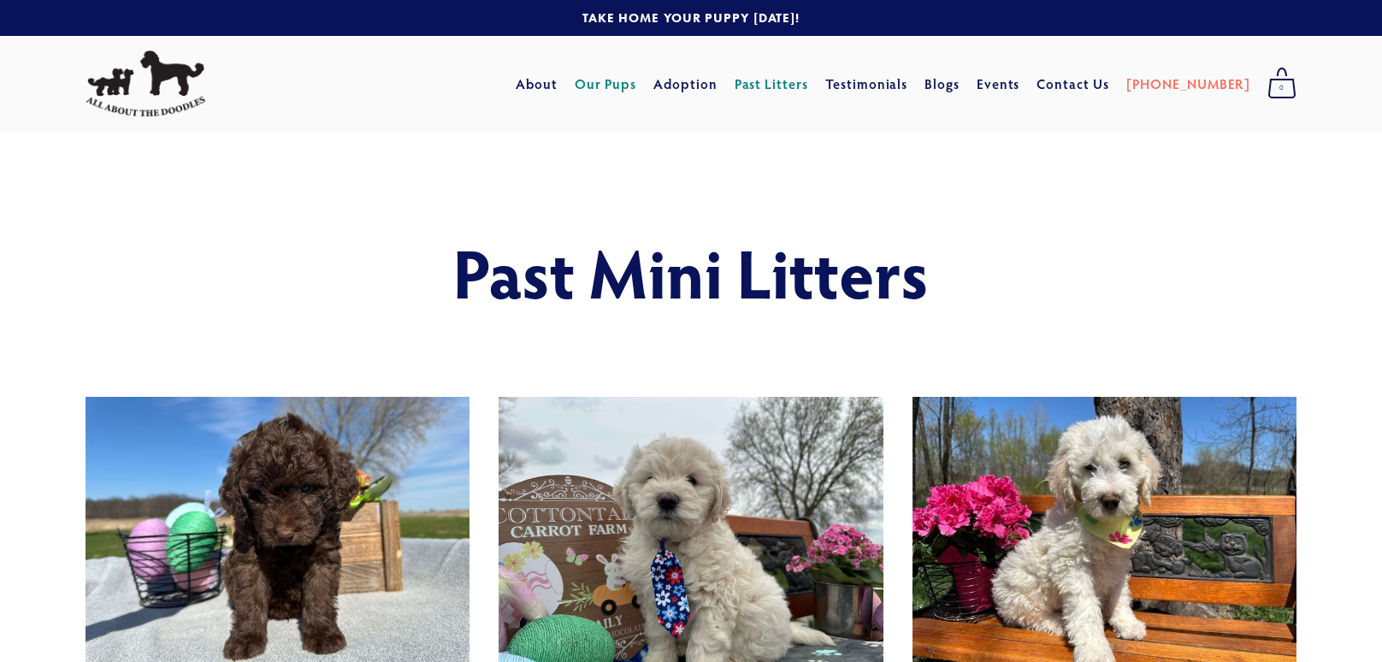
click at [637, 85] on link "Our Pups" at bounding box center [605, 83] width 62 height 31
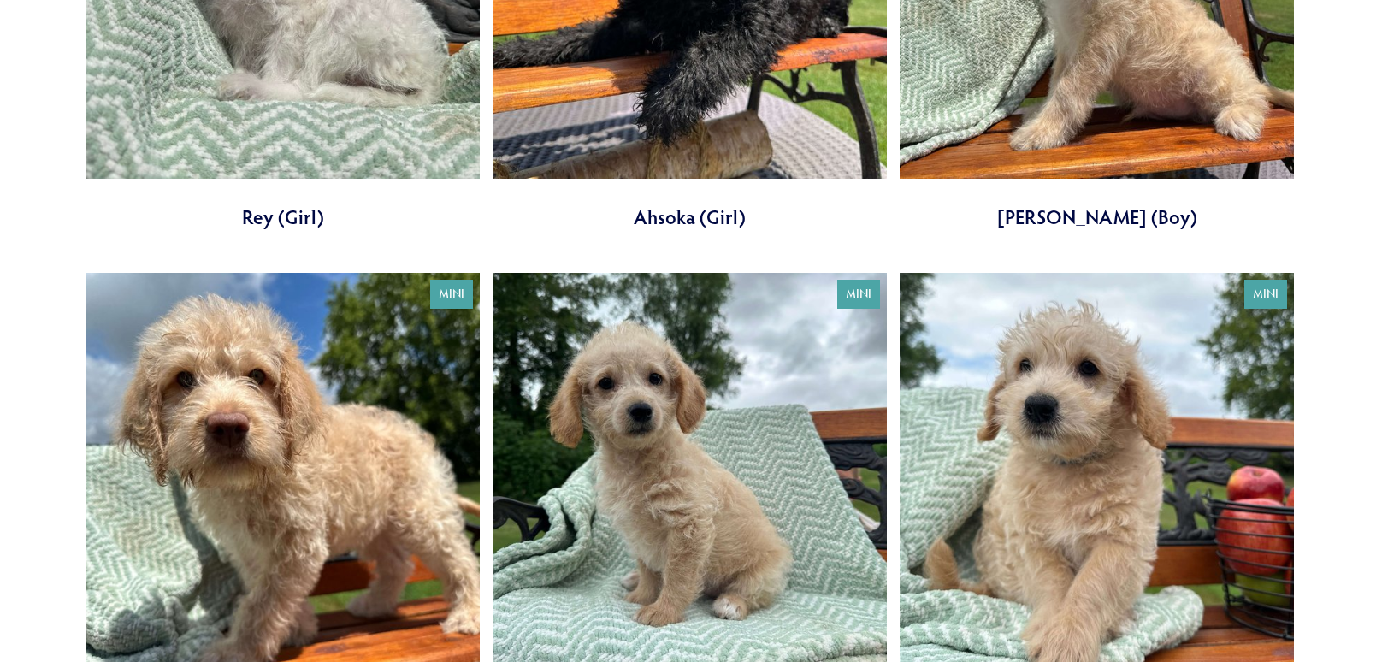
scroll to position [924, 0]
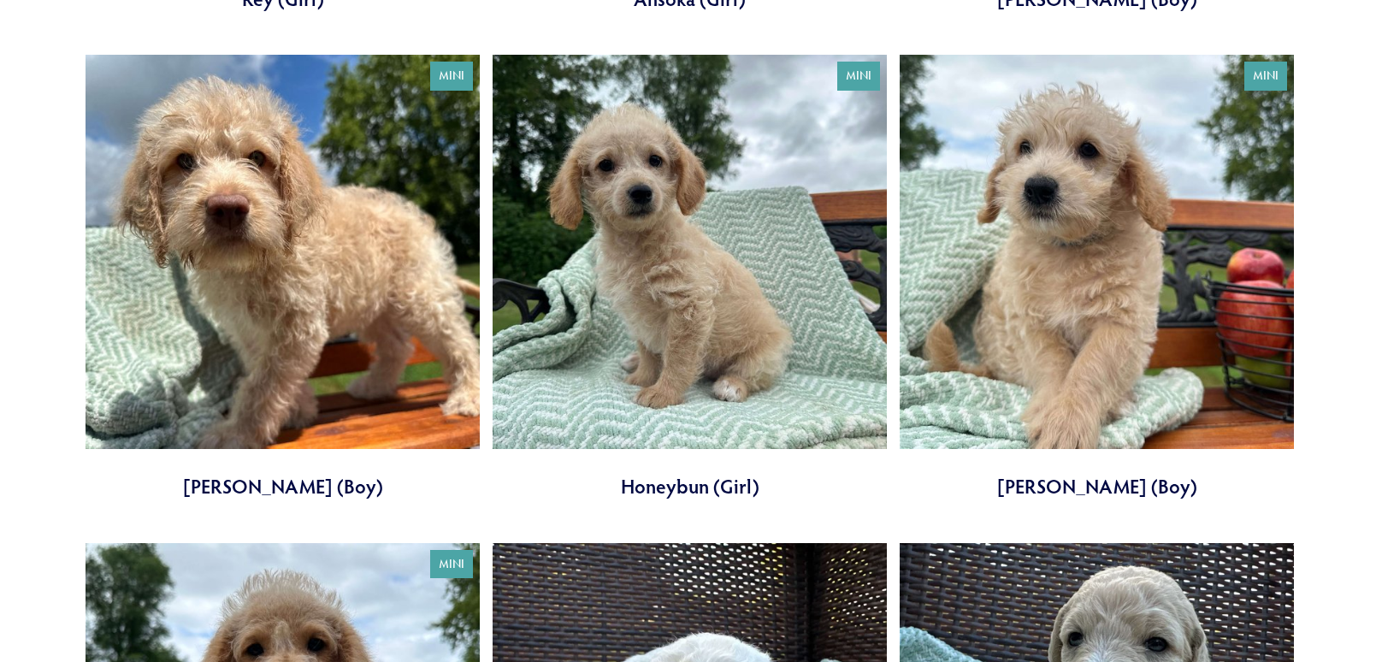
scroll to position [1096, 0]
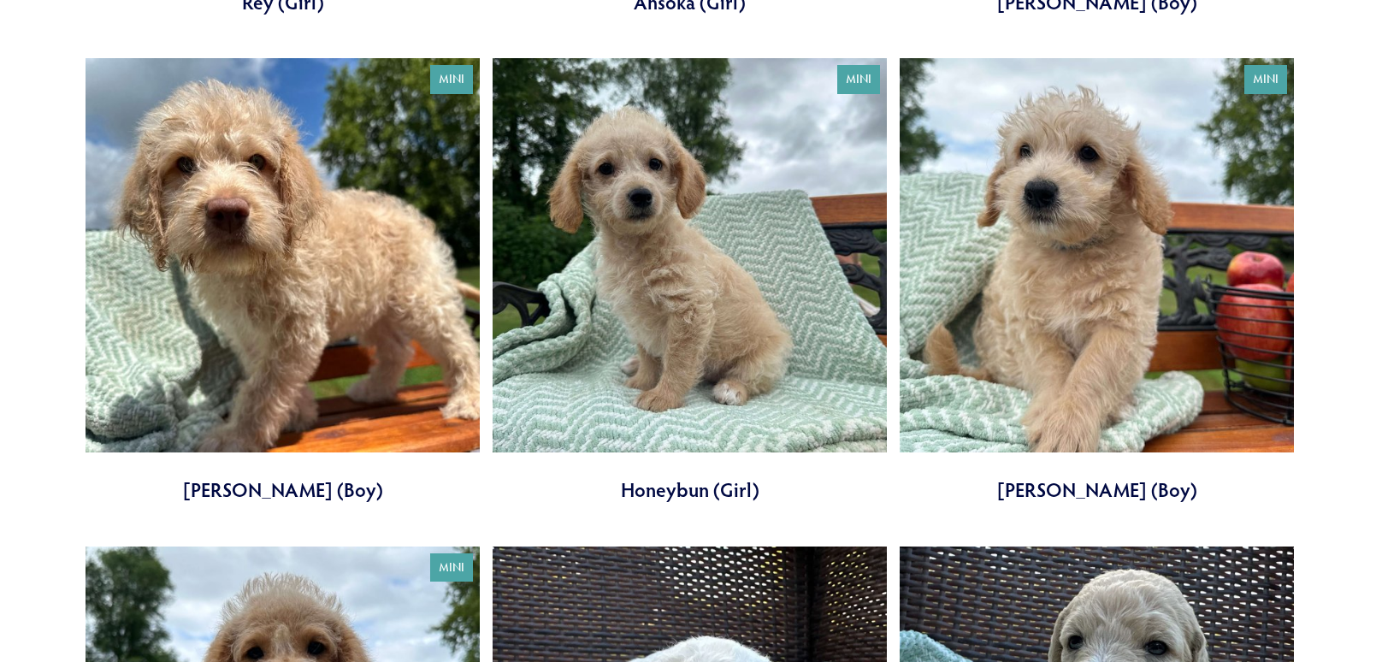
click at [295, 335] on link at bounding box center [282, 280] width 394 height 445
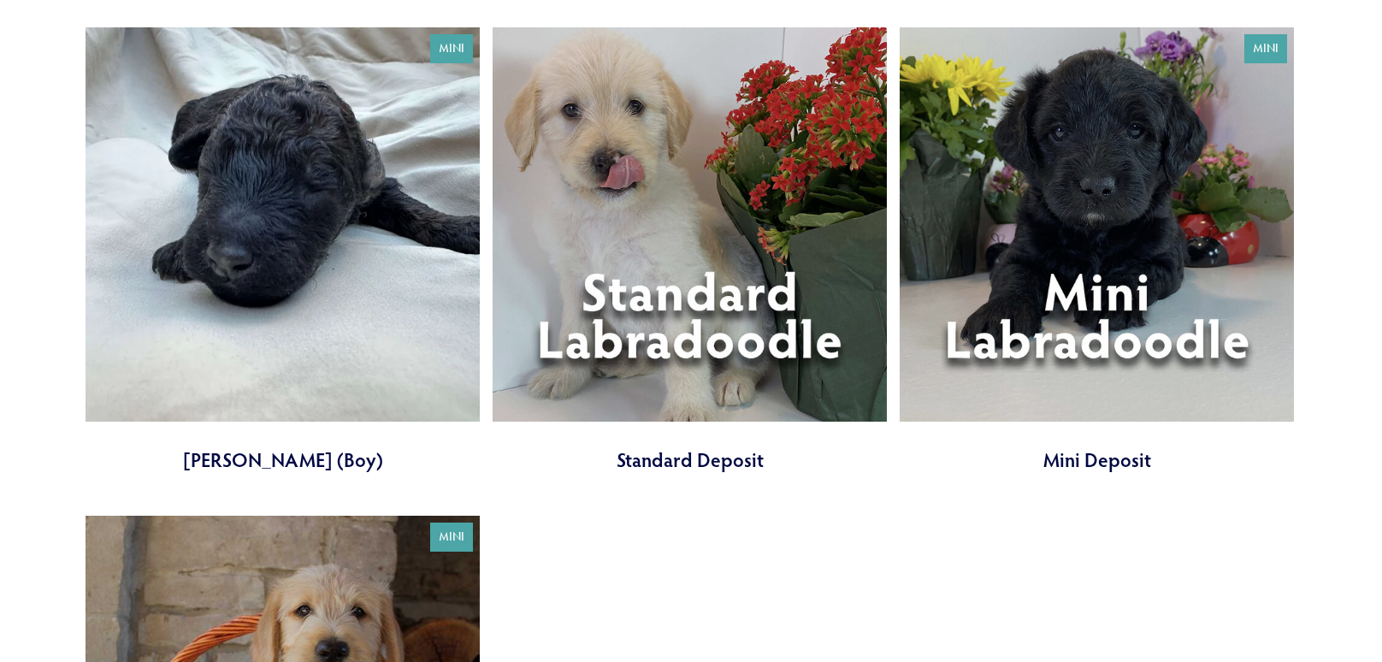
scroll to position [5027, 0]
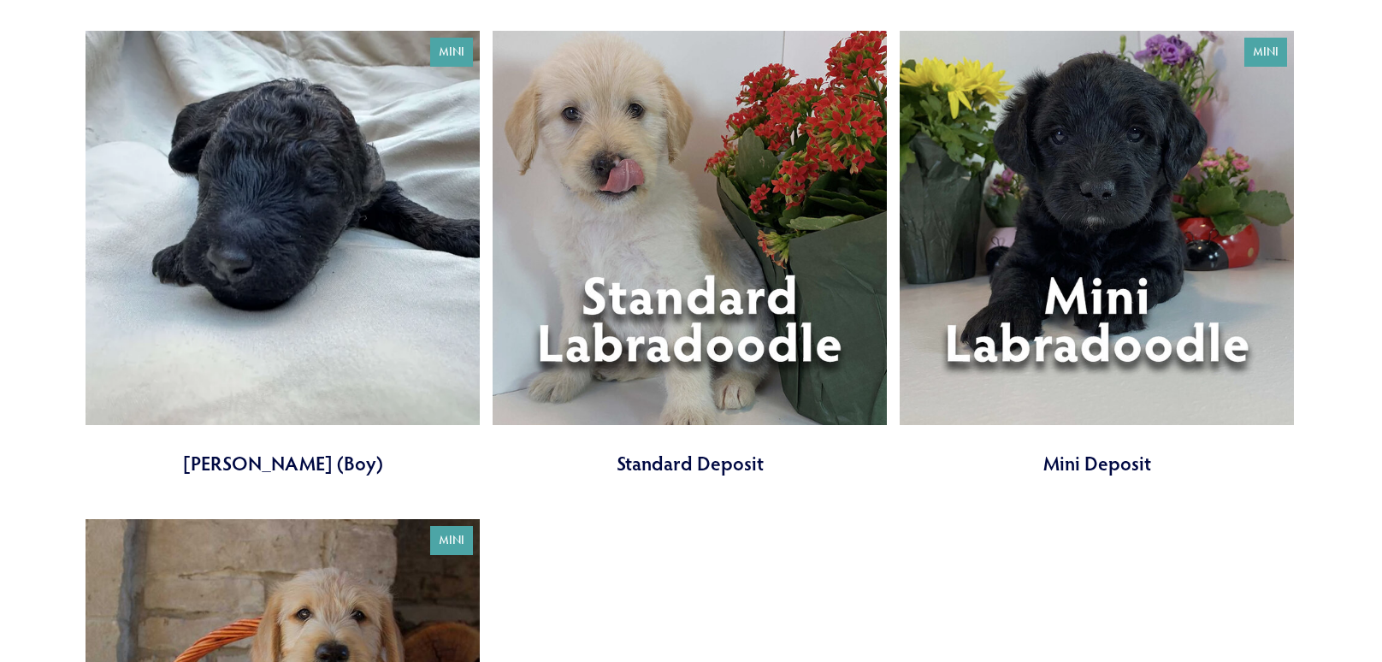
click at [1099, 317] on link at bounding box center [1096, 253] width 394 height 445
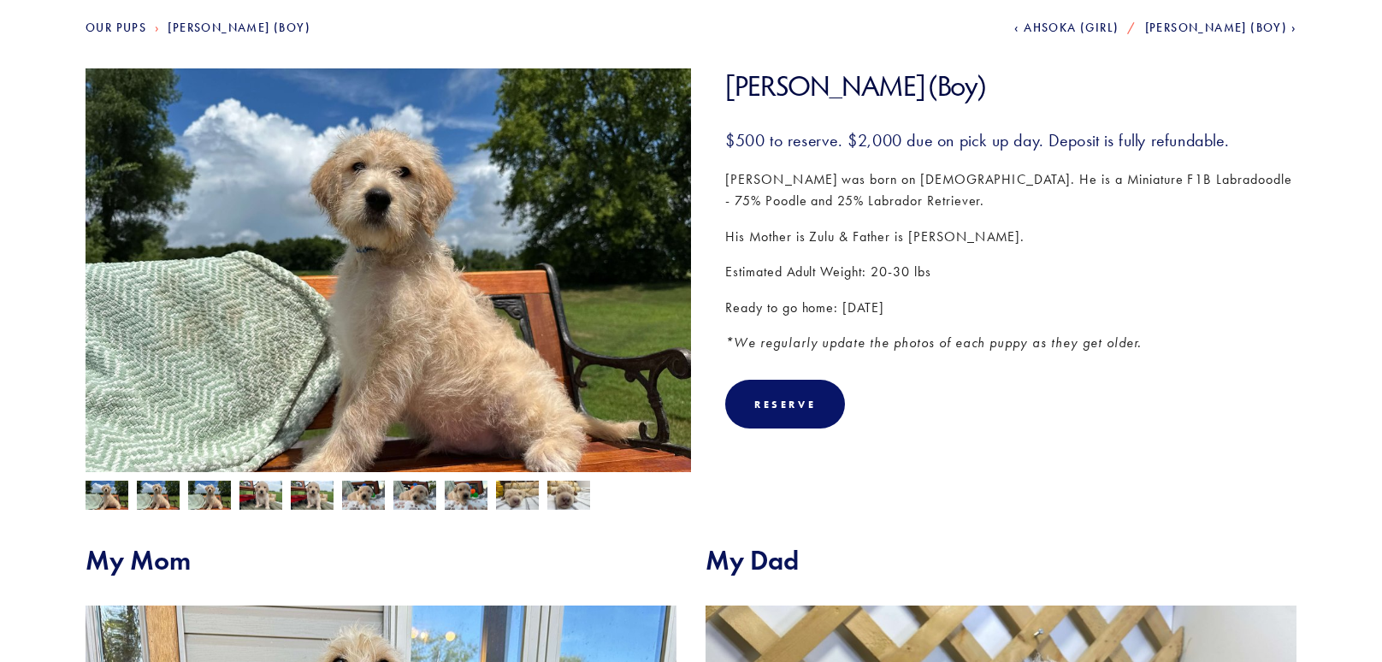
scroll to position [209, 0]
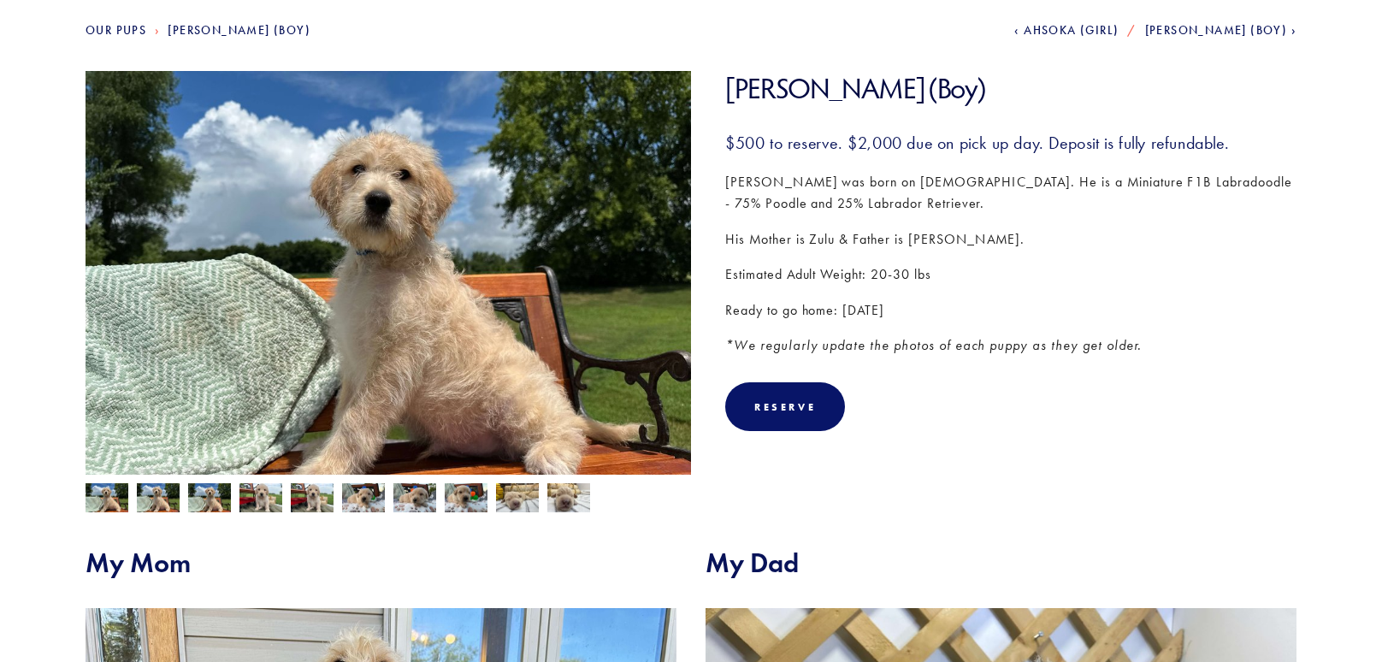
click at [561, 490] on img at bounding box center [568, 497] width 43 height 32
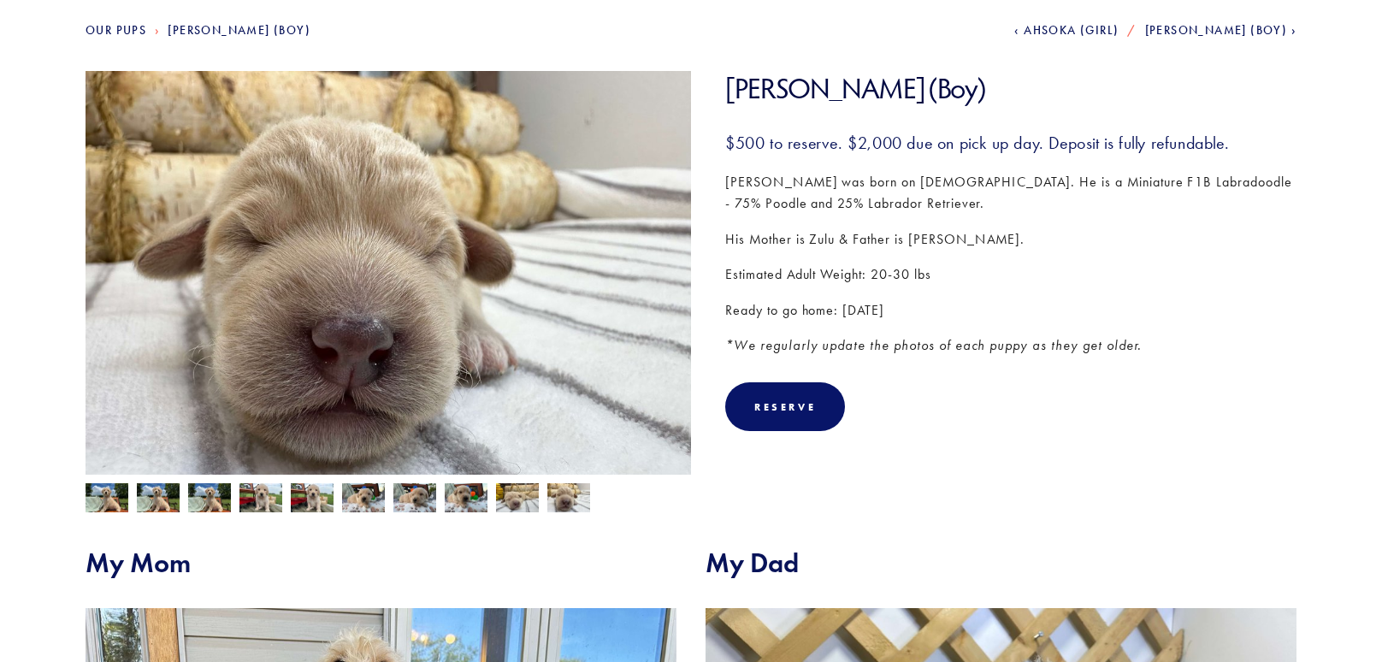
click at [131, 496] on div at bounding box center [384, 493] width 614 height 38
click at [117, 496] on img at bounding box center [106, 499] width 43 height 32
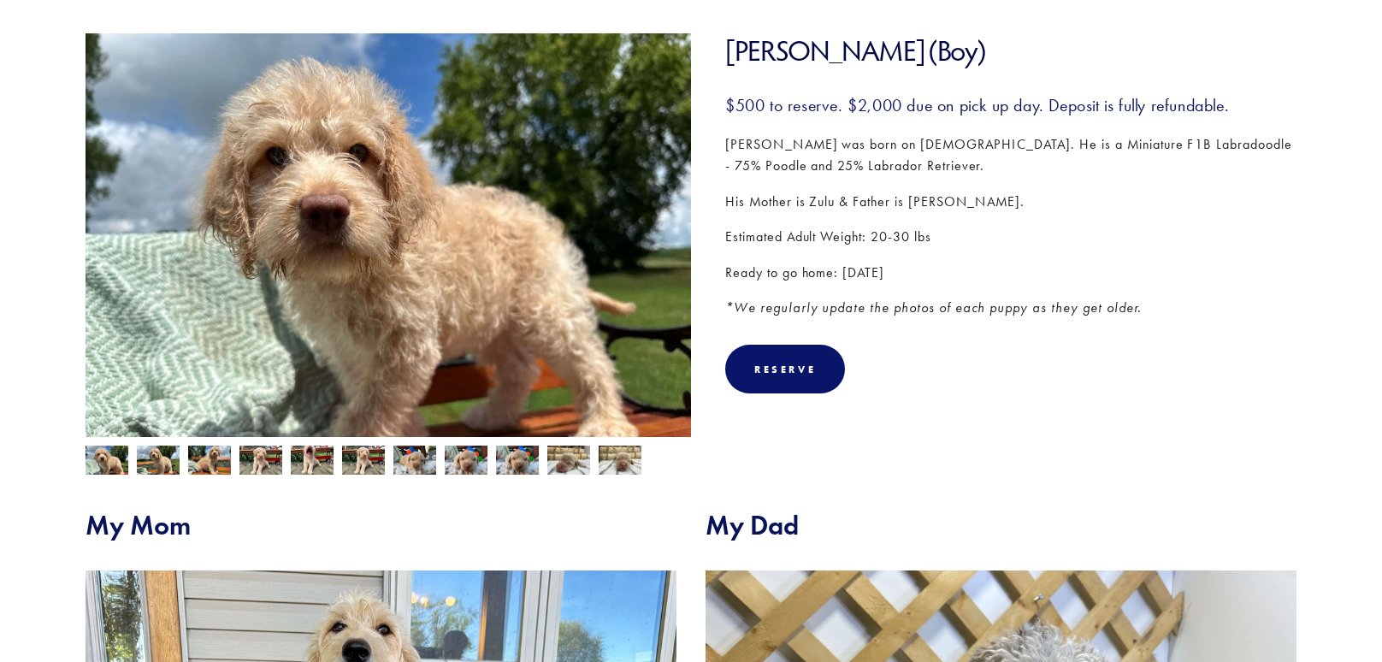
scroll to position [240, 0]
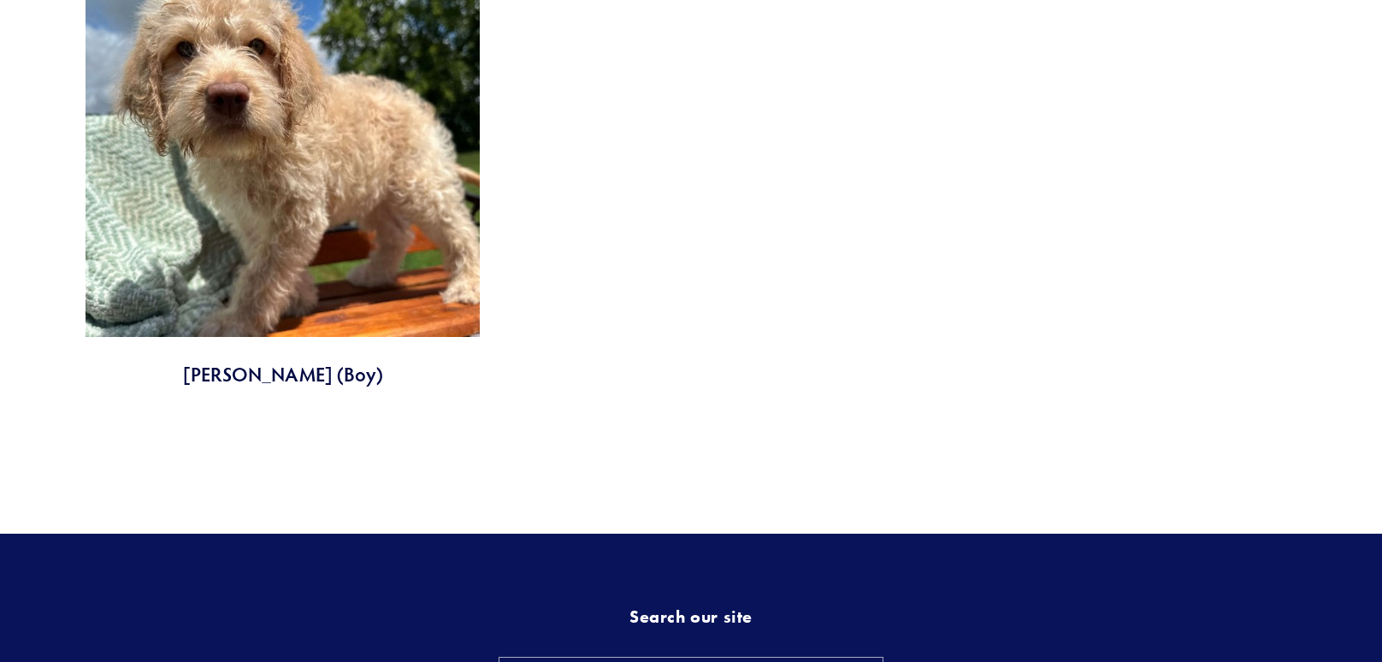
scroll to position [1139, 0]
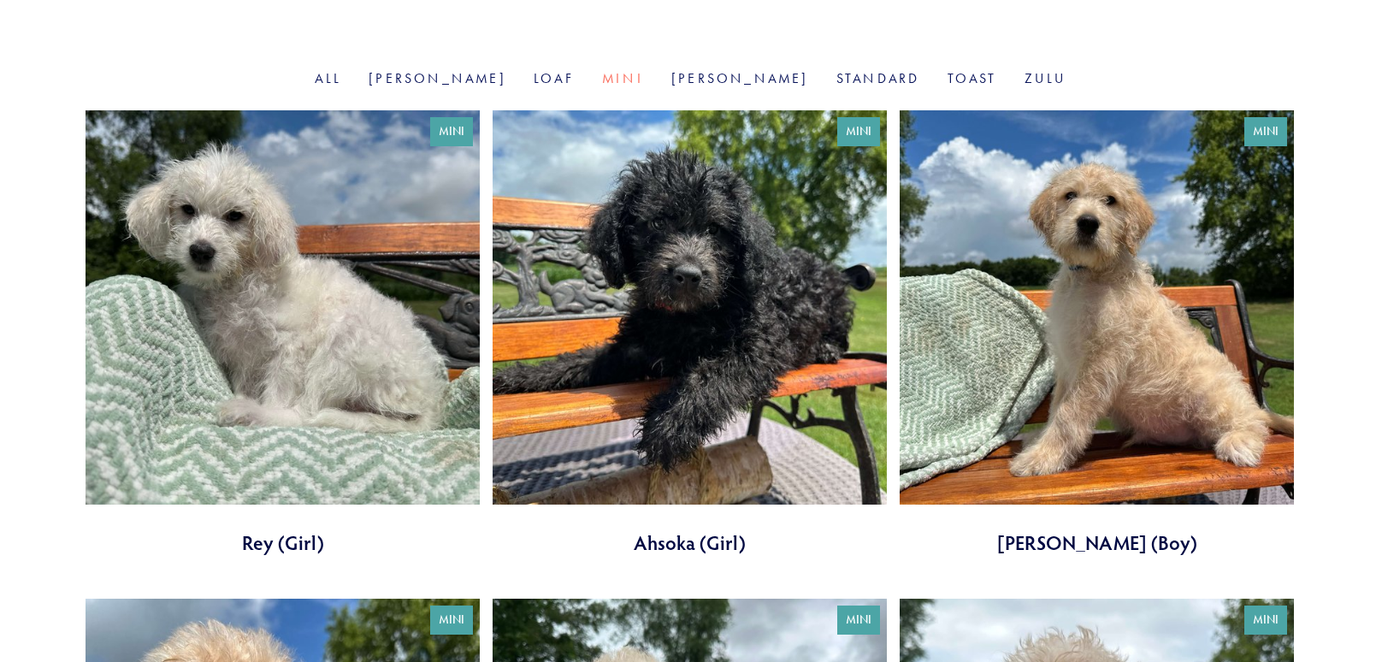
scroll to position [484, 0]
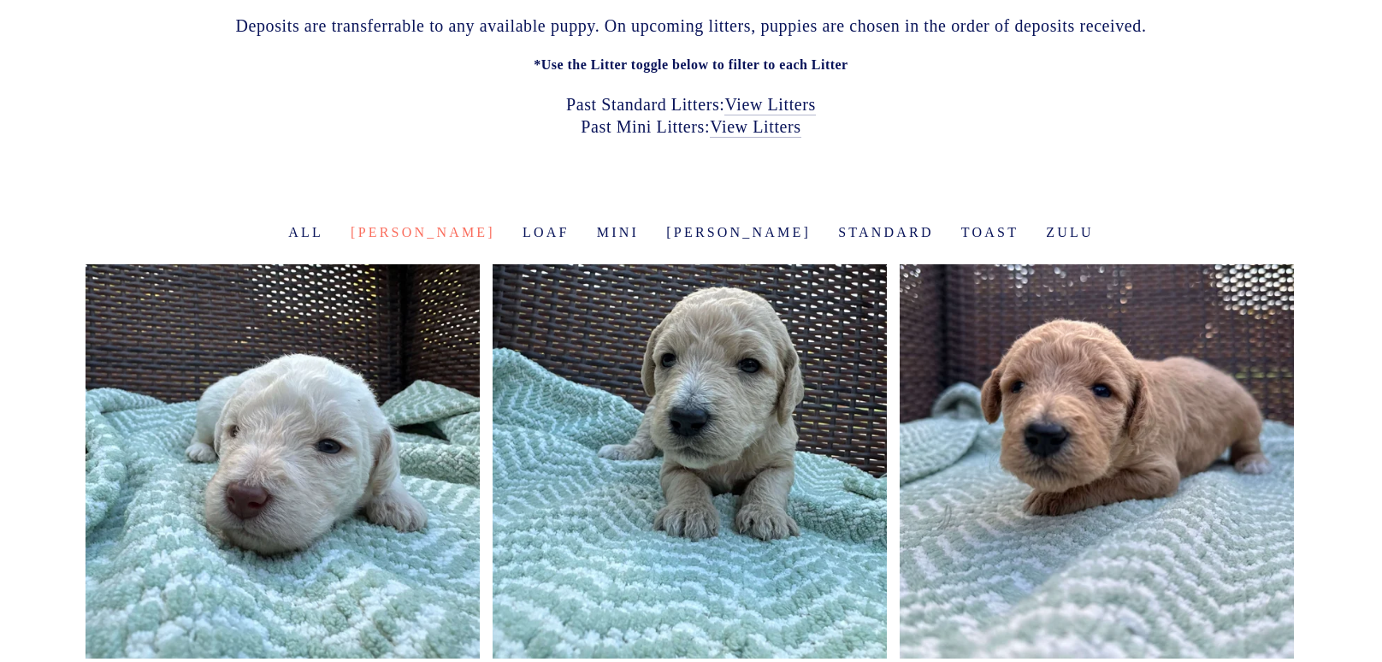
scroll to position [330, 0]
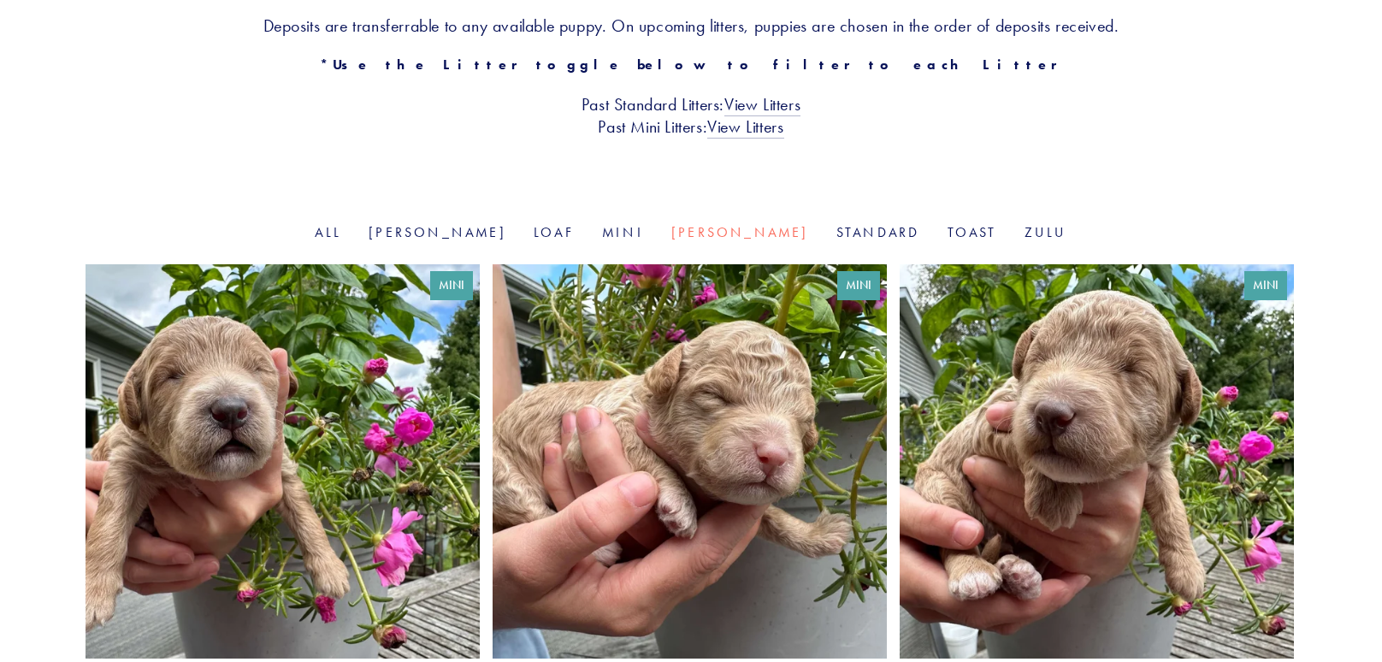
scroll to position [330, 0]
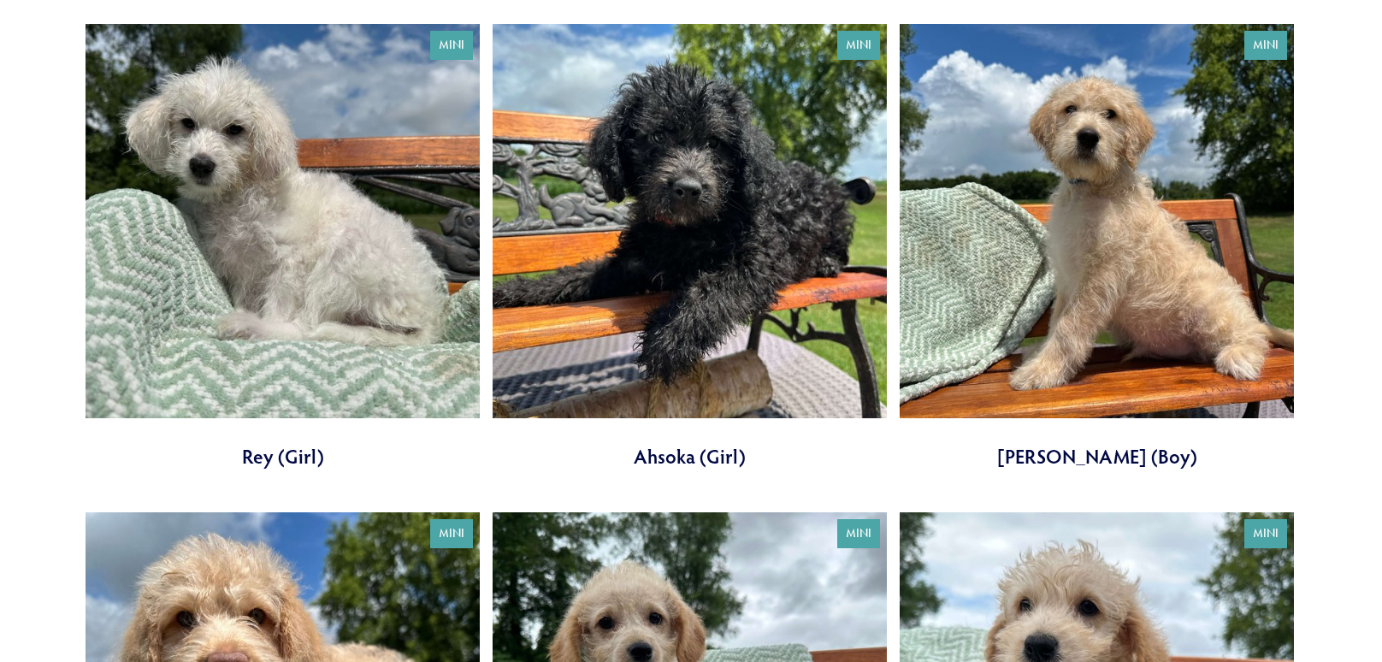
scroll to position [569, 0]
